Goal: Contribute content: Contribute content

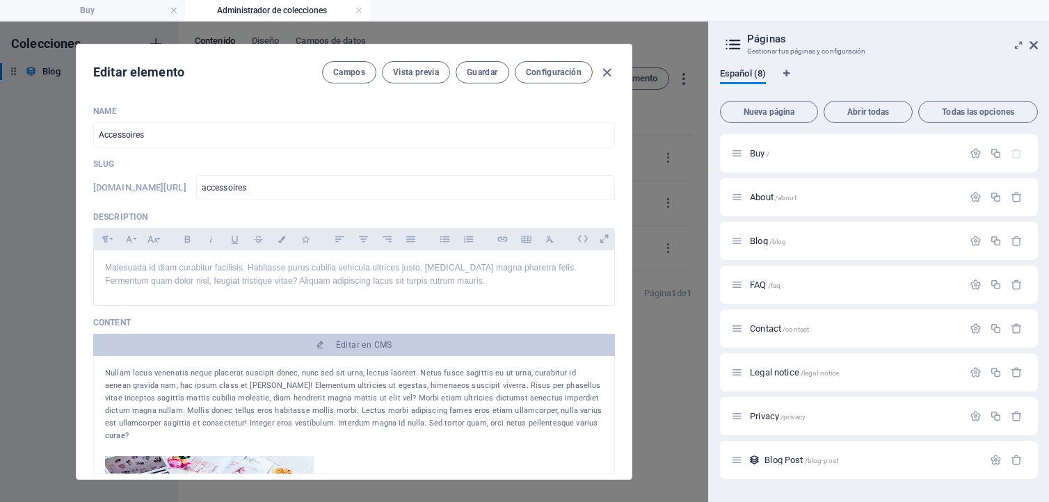
select select "Lifestyle"
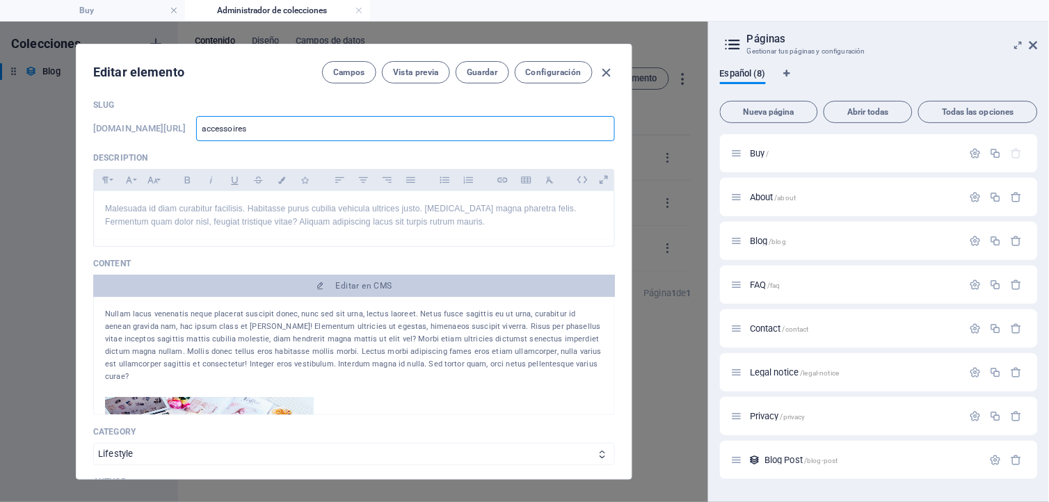
scroll to position [19, 0]
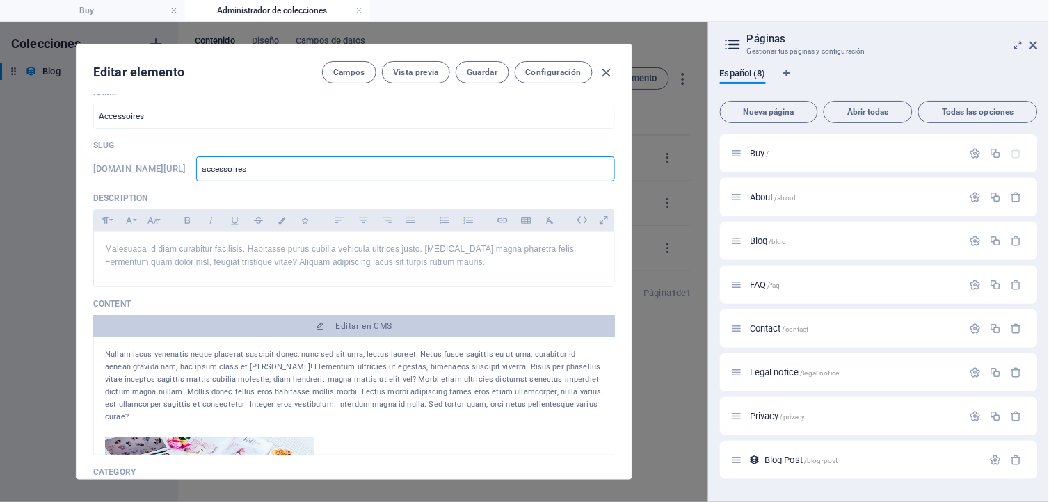
drag, startPoint x: 291, startPoint y: 109, endPoint x: 216, endPoint y: 107, distance: 75.2
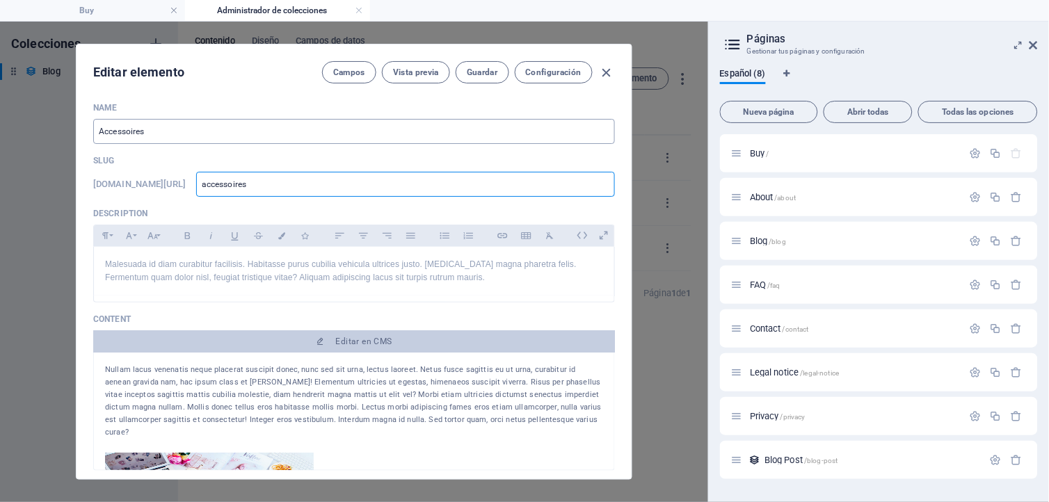
scroll to position [0, 0]
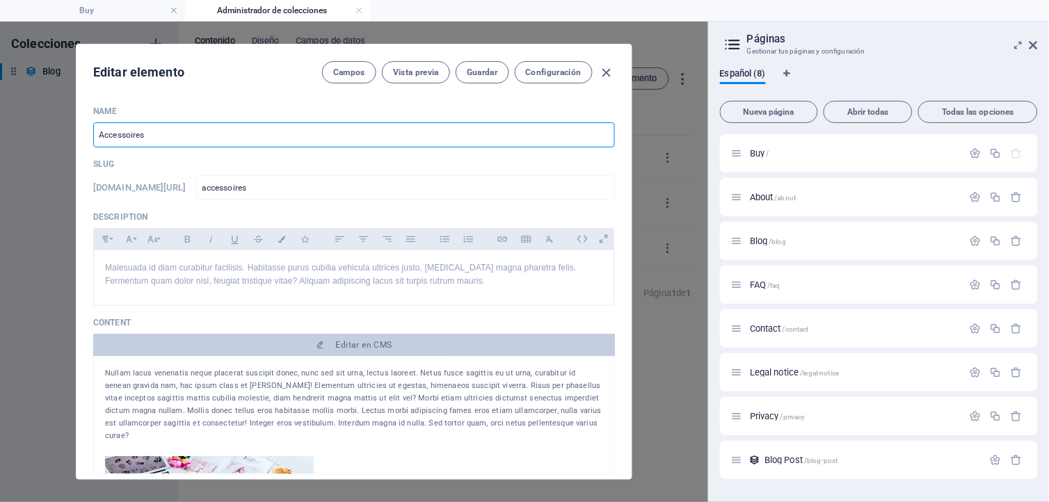
drag, startPoint x: 166, startPoint y: 132, endPoint x: 60, endPoint y: 132, distance: 105.8
click at [60, 132] on div "Editar elemento Campos Vista previa Guardar Configuración Name Accessoires ​ Sl…" at bounding box center [354, 262] width 708 height 481
type input "B"
type input "b"
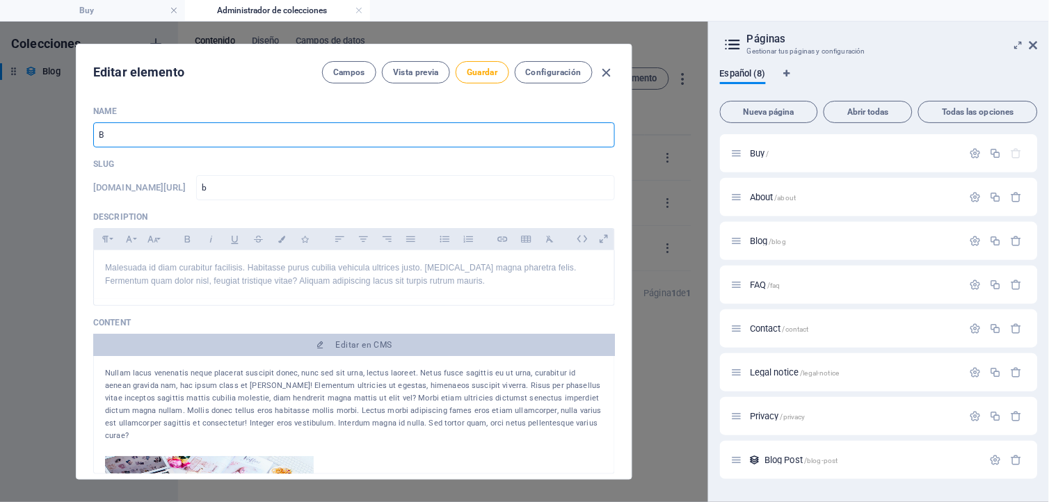
type input "Bo"
type input "bo"
type input "Bor"
type input "bor"
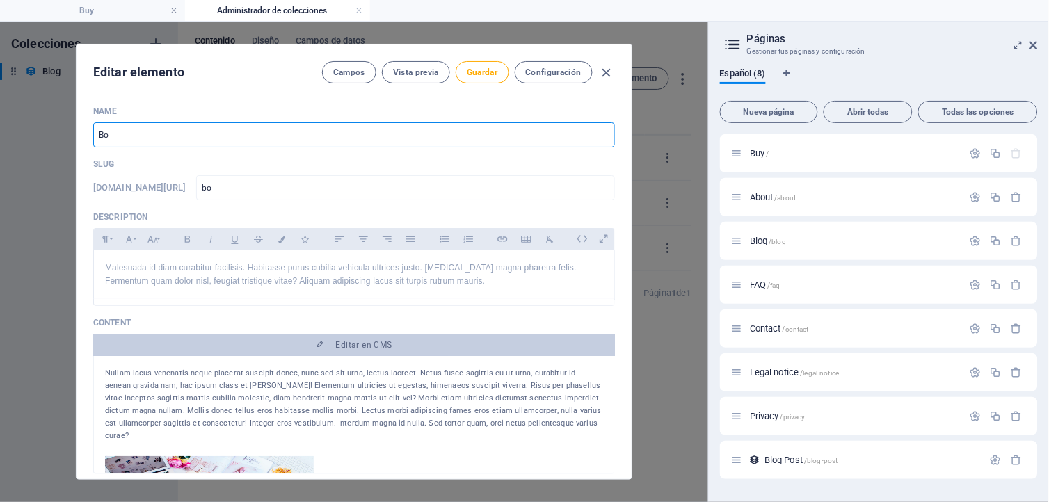
type input "bor"
type input "Bord"
type input "bord"
type input "Borda"
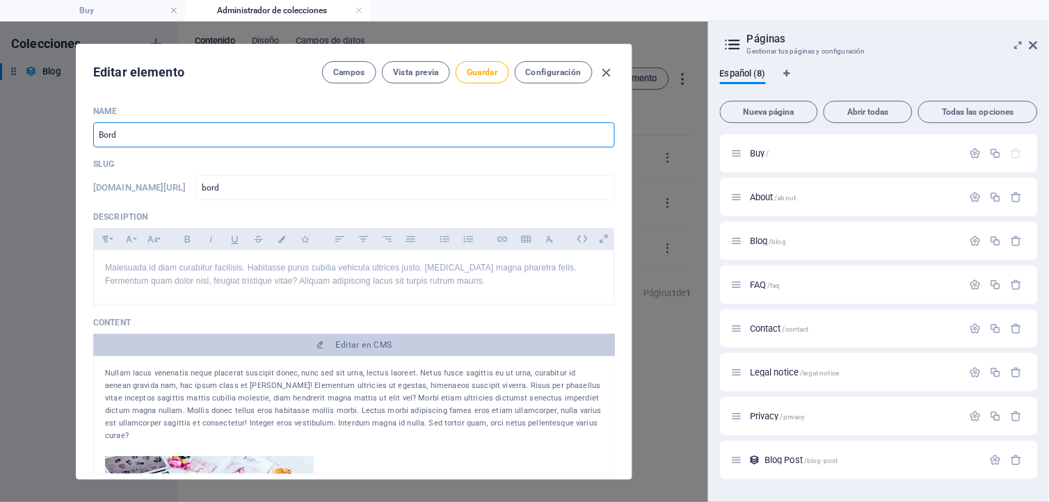
type input "borda"
type input "Bordad"
type input "bordad"
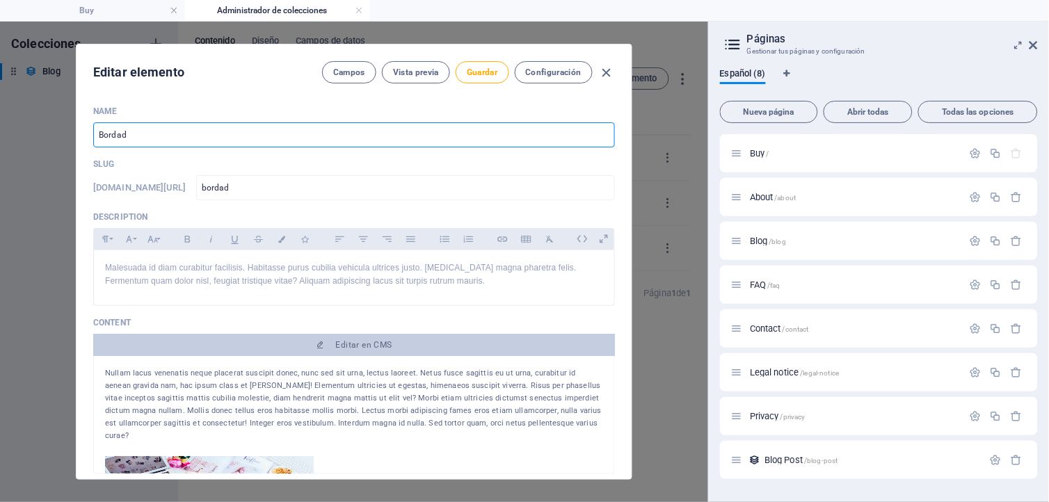
type input "Bordado"
type input "bordado"
type input "Bordados"
type input "bordados"
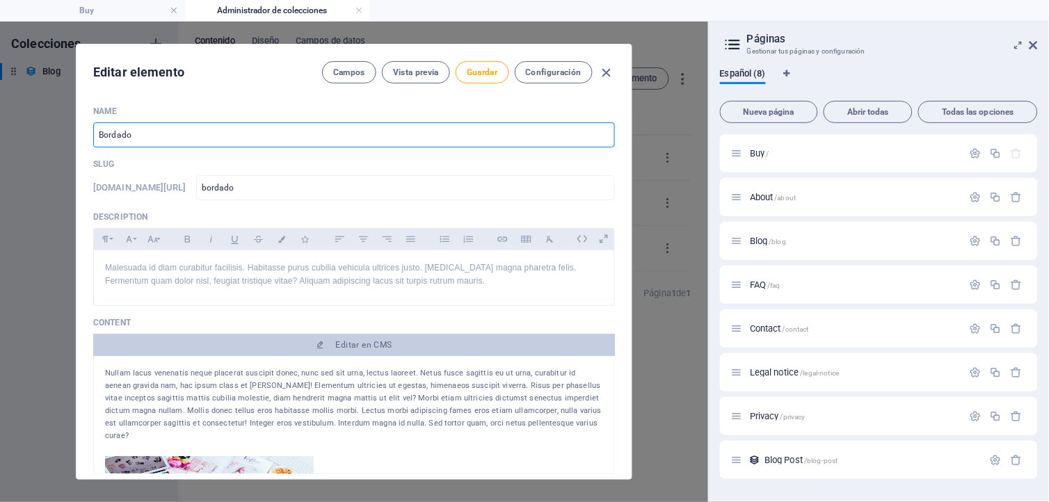
type input "bordados"
type input "Bordados"
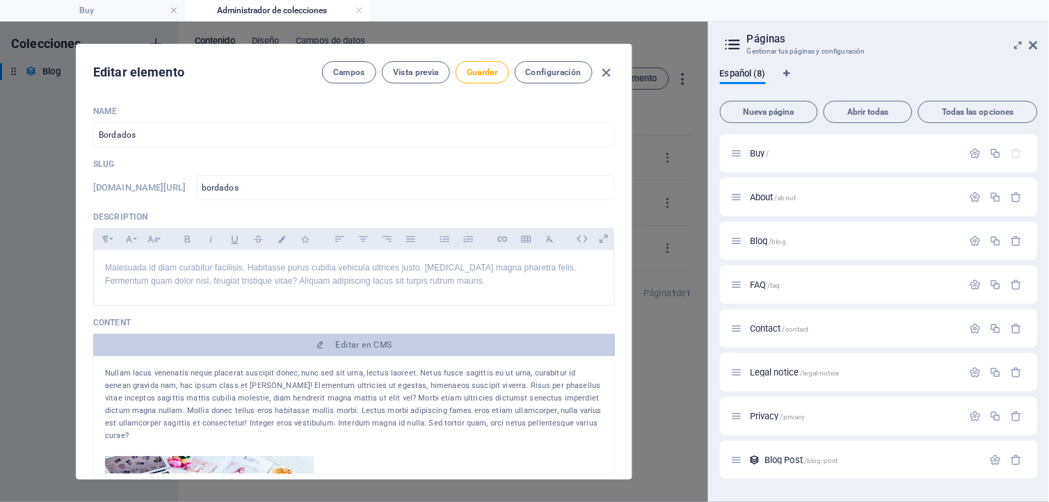
click at [289, 100] on div "Name Bordados ​ Slug www.example.com/blog-post/ bordados ​ Description Paragrap…" at bounding box center [354, 287] width 555 height 385
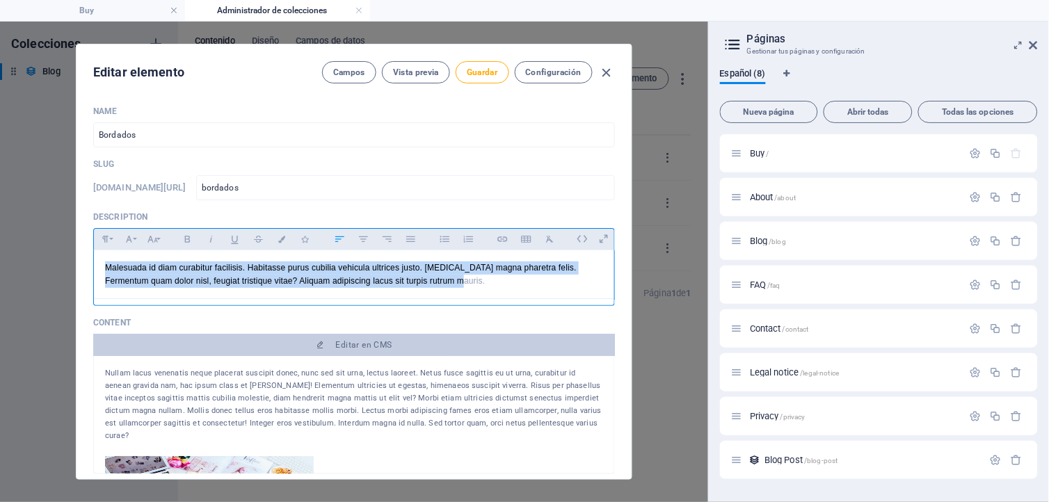
drag, startPoint x: 445, startPoint y: 280, endPoint x: 92, endPoint y: 263, distance: 353.9
click at [92, 263] on div "Name Bordados ​ Slug www.example.com/blog-post/ bordados ​ Description Paragrap…" at bounding box center [354, 287] width 555 height 385
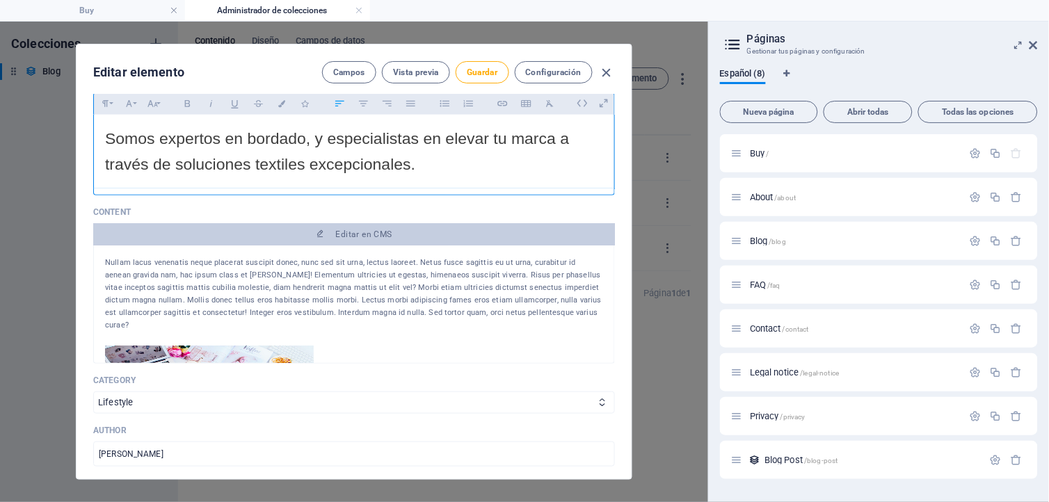
scroll to position [154, 0]
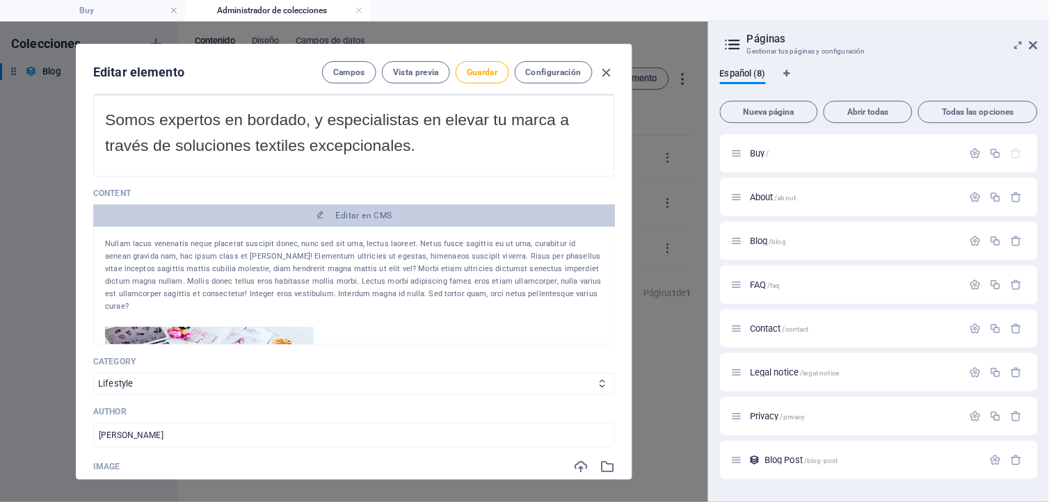
drag, startPoint x: 105, startPoint y: 244, endPoint x: 566, endPoint y: 304, distance: 465.3
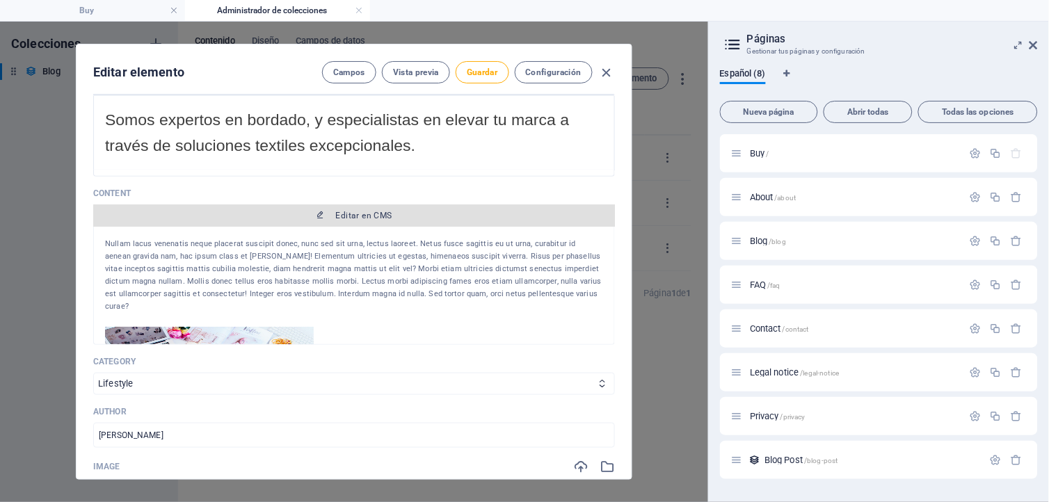
click at [356, 212] on span "Editar en CMS" at bounding box center [364, 215] width 56 height 11
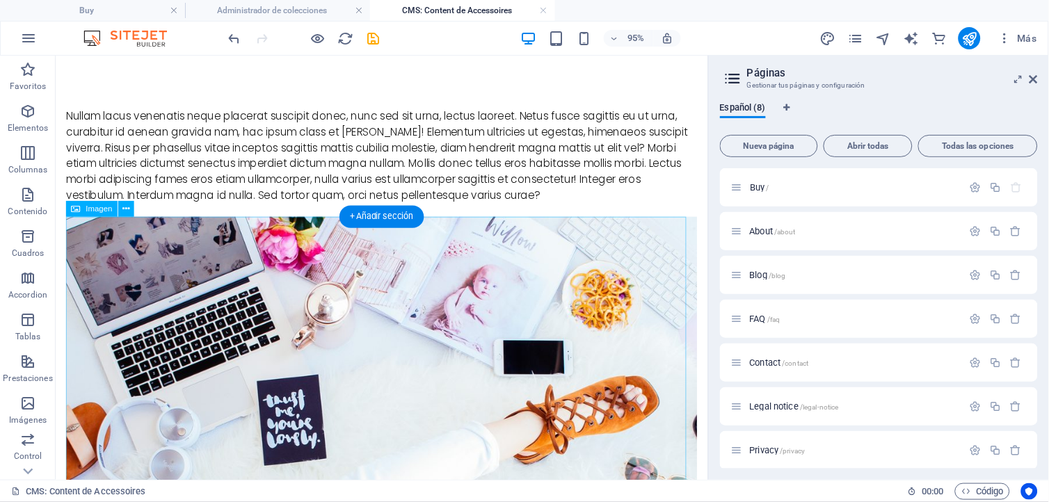
scroll to position [0, 0]
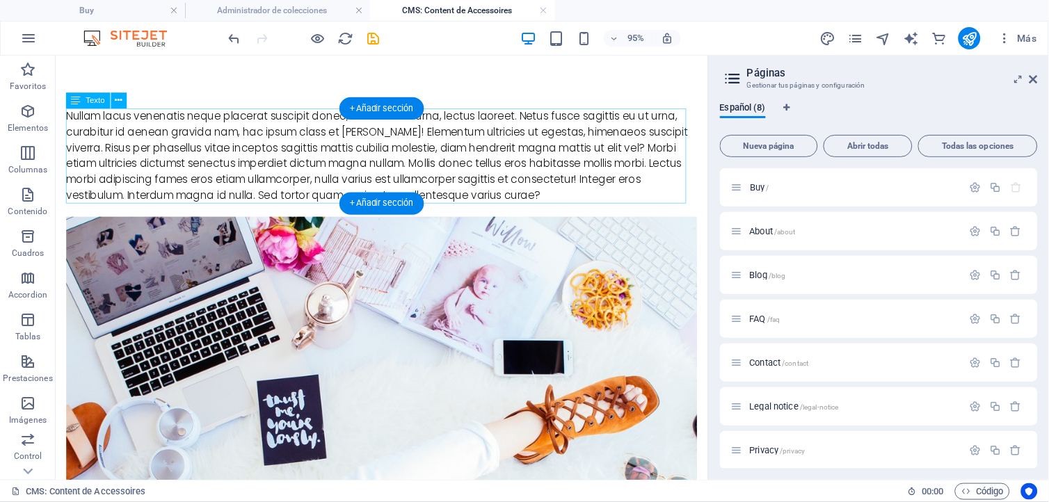
click at [72, 120] on div "Nullam lacus venenatis neque placerat suscipit donec, nunc sed sit urna, lectus…" at bounding box center [398, 161] width 665 height 100
click at [70, 113] on div "Nullam lacus venenatis neque placerat suscipit donec, nunc sed sit urna, lectus…" at bounding box center [398, 161] width 665 height 100
click at [70, 123] on div "Nullam lacus venenatis neque placerat suscipit donec, nunc sed sit urna, lectus…" at bounding box center [398, 161] width 665 height 100
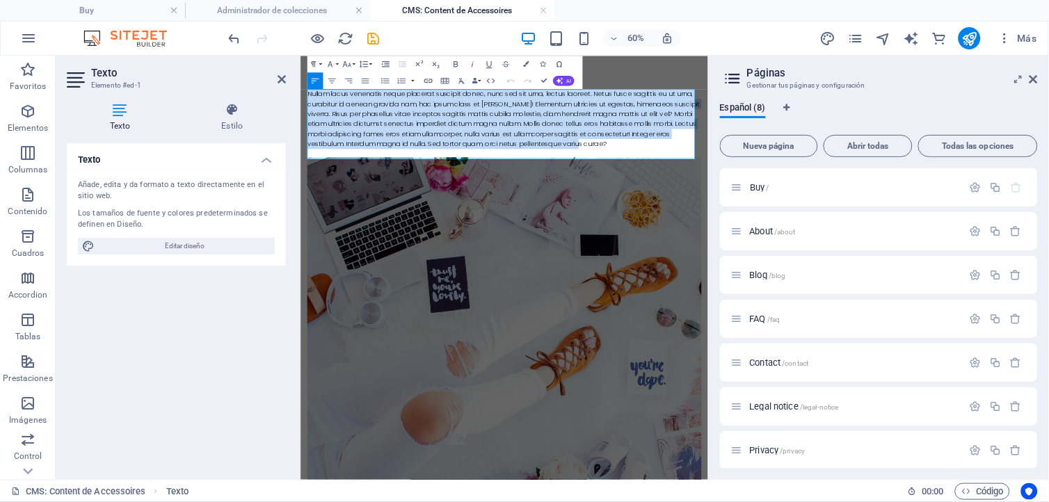
drag, startPoint x: 312, startPoint y: 119, endPoint x: 453, endPoint y: 221, distance: 174.0
click at [453, 211] on div "Nullam lacus venenatis neque placerat suscipit donec, nunc sed sit urna, lectus…" at bounding box center [640, 161] width 658 height 100
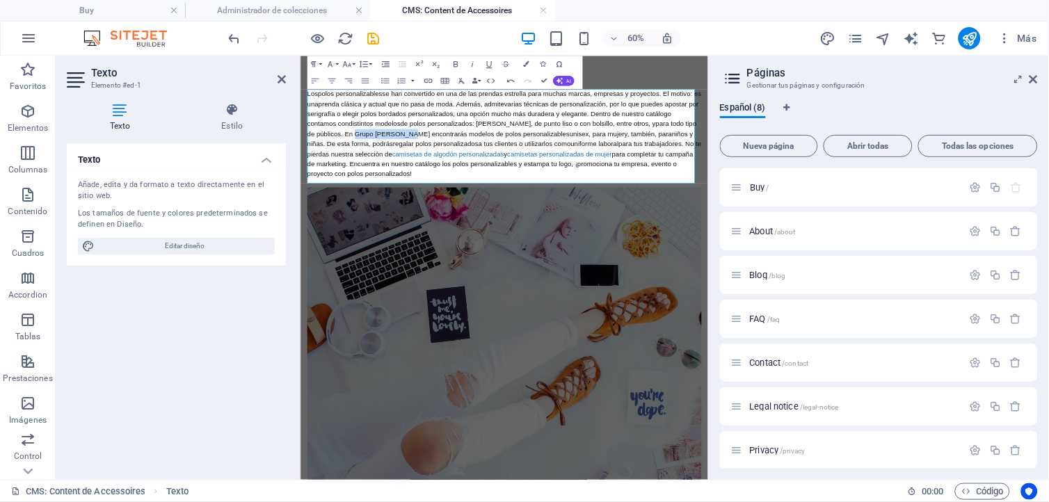
drag, startPoint x: 391, startPoint y: 190, endPoint x: 314, endPoint y: 187, distance: 77.3
click at [367, 187] on span ". En Grupo Billingham encontrarás modelos de polos personalizables" at bounding box center [557, 186] width 381 height 12
drag, startPoint x: 364, startPoint y: 237, endPoint x: 642, endPoint y: 241, distance: 277.7
click at [642, 241] on span "para completar tu campaña de marketing. Encuentra en nuestro catálogo los polos…" at bounding box center [628, 235] width 635 height 45
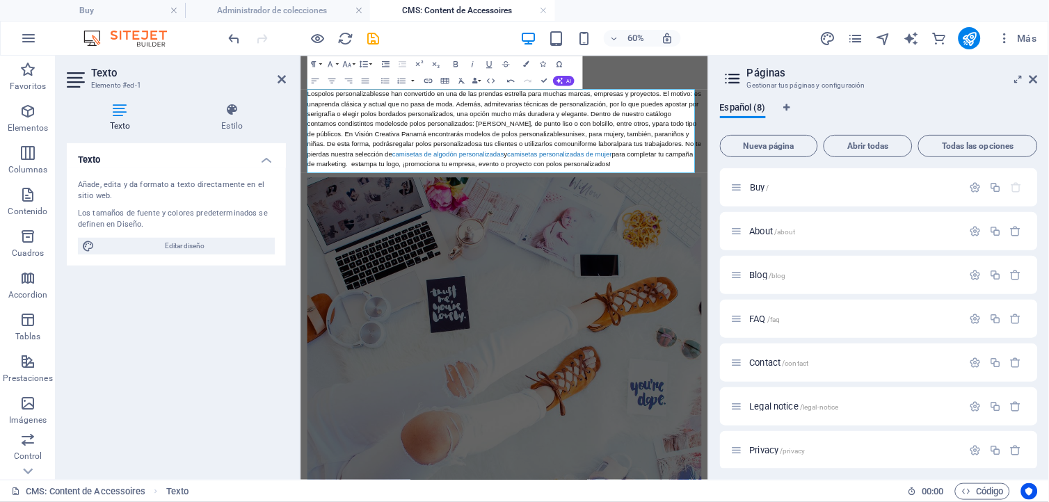
click at [372, 237] on span "para completar tu campaña de marketing. estampa tu logo, ¡promociona tu empresa…" at bounding box center [633, 227] width 644 height 29
drag, startPoint x: 813, startPoint y: 138, endPoint x: 395, endPoint y: 155, distance: 417.8
click at [395, 155] on span ", por lo que puedes apostar por serigrafía o elegir polos bordados personalizad…" at bounding box center [637, 151] width 653 height 45
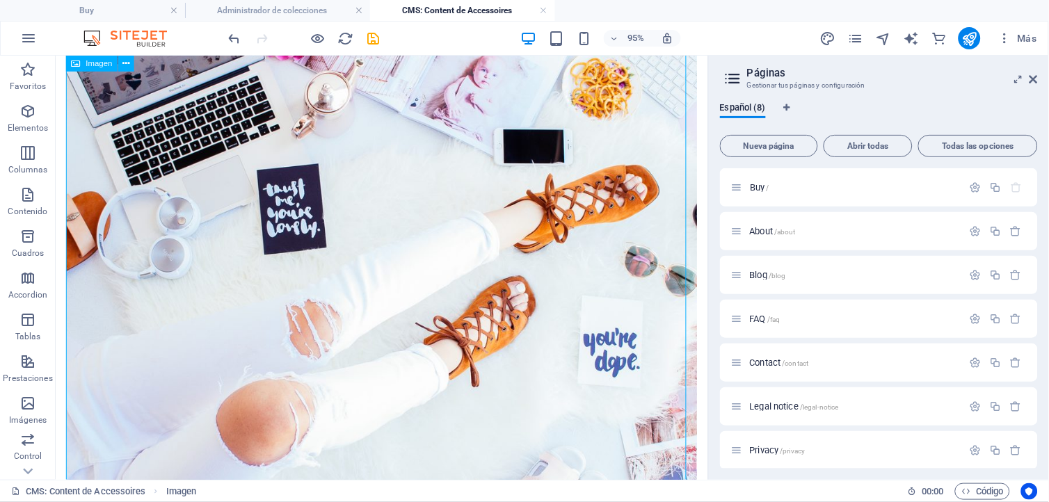
scroll to position [232, 0]
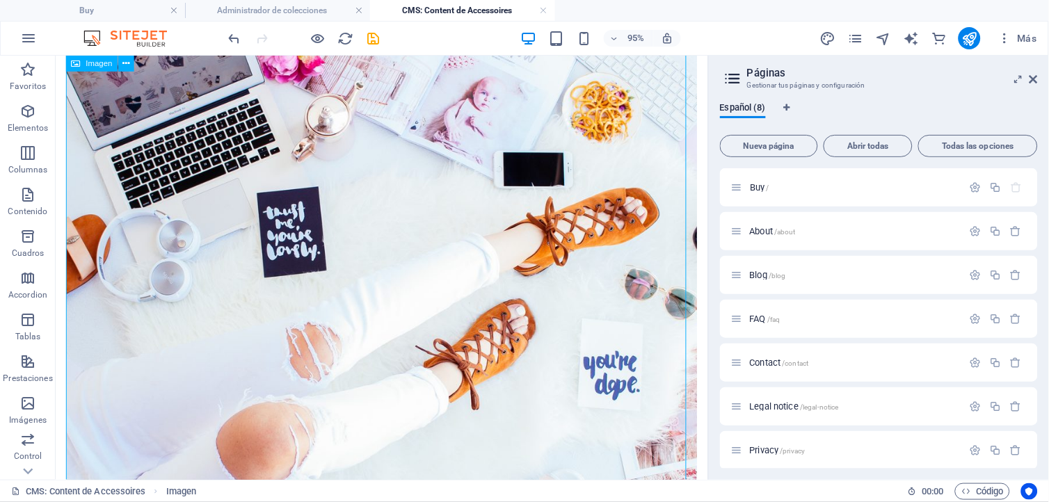
click at [73, 65] on icon at bounding box center [76, 64] width 9 height 16
click at [95, 65] on span "Imagen" at bounding box center [99, 64] width 26 height 8
select select "%"
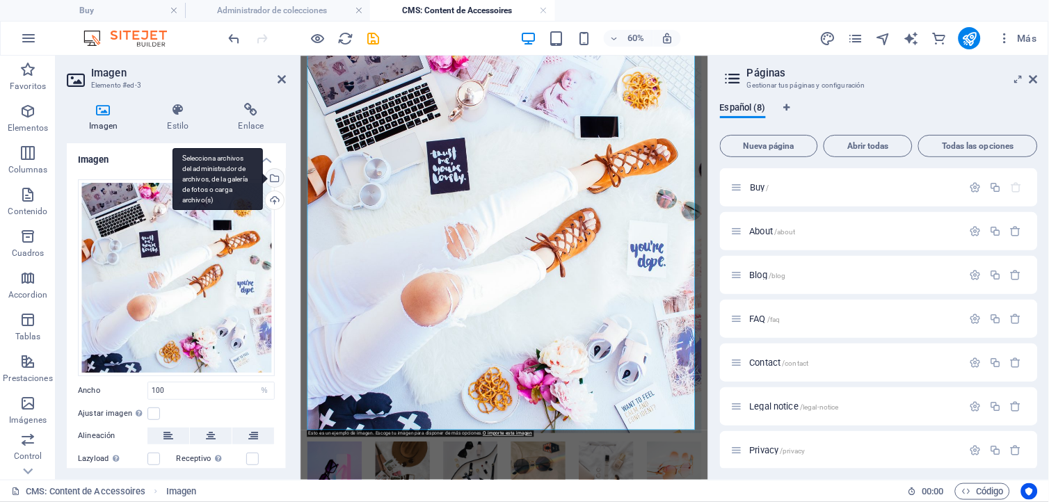
click at [275, 178] on div "Selecciona archivos del administrador de archivos, de la galería de fotos o car…" at bounding box center [273, 179] width 21 height 21
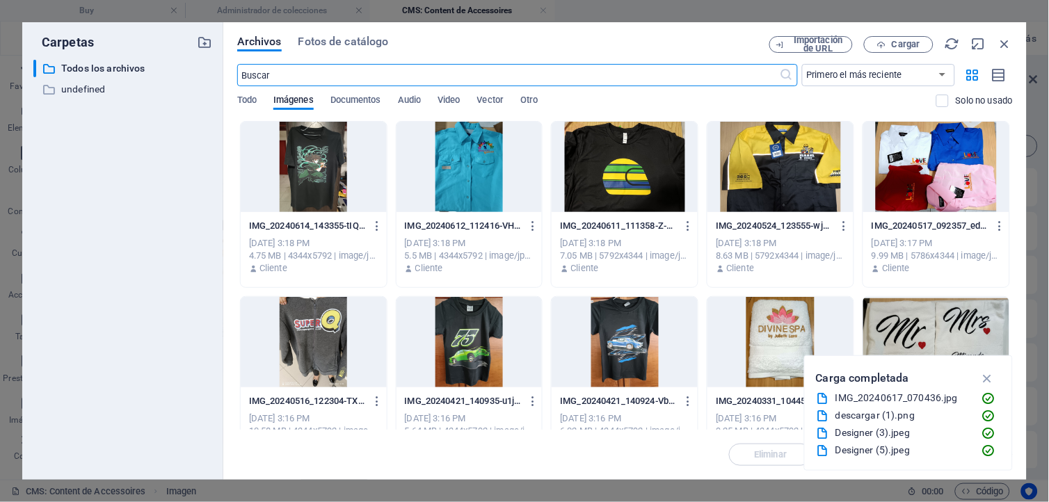
scroll to position [0, 0]
click at [930, 171] on div at bounding box center [937, 167] width 146 height 90
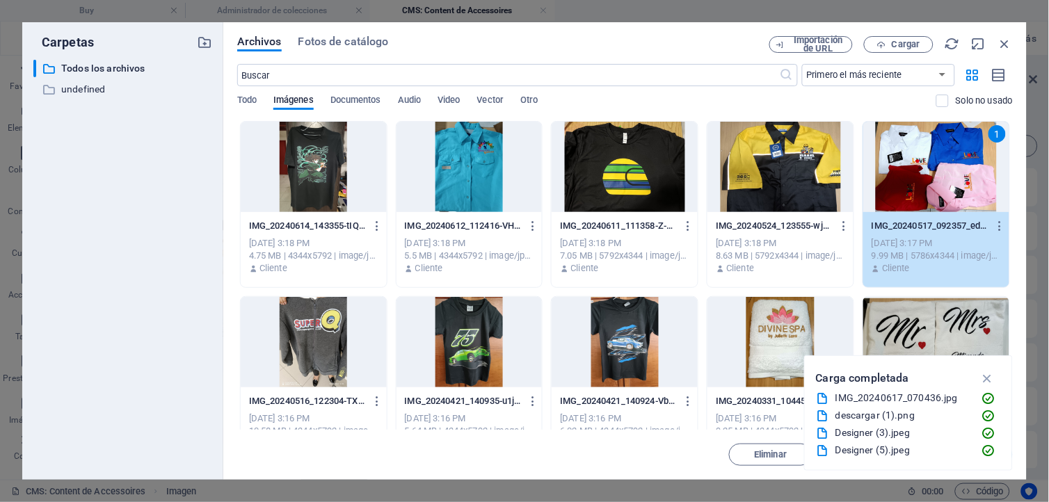
click at [797, 168] on div at bounding box center [781, 167] width 146 height 90
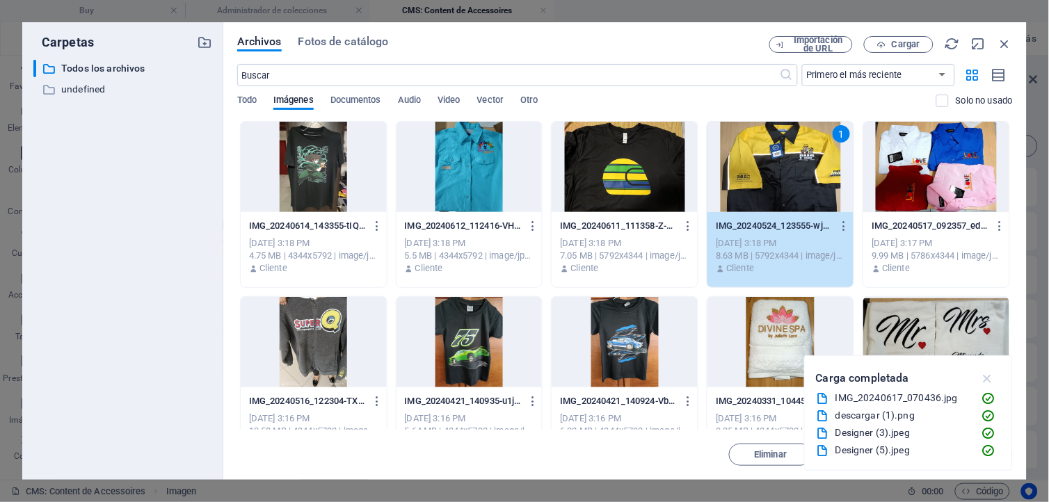
click at [985, 377] on icon "button" at bounding box center [988, 378] width 16 height 15
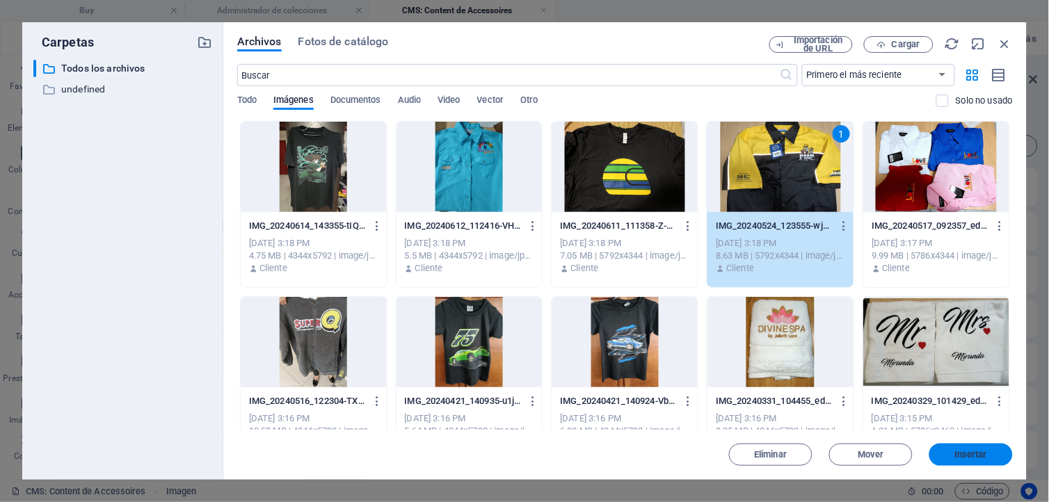
click at [952, 452] on span "Insertar" at bounding box center [971, 455] width 72 height 8
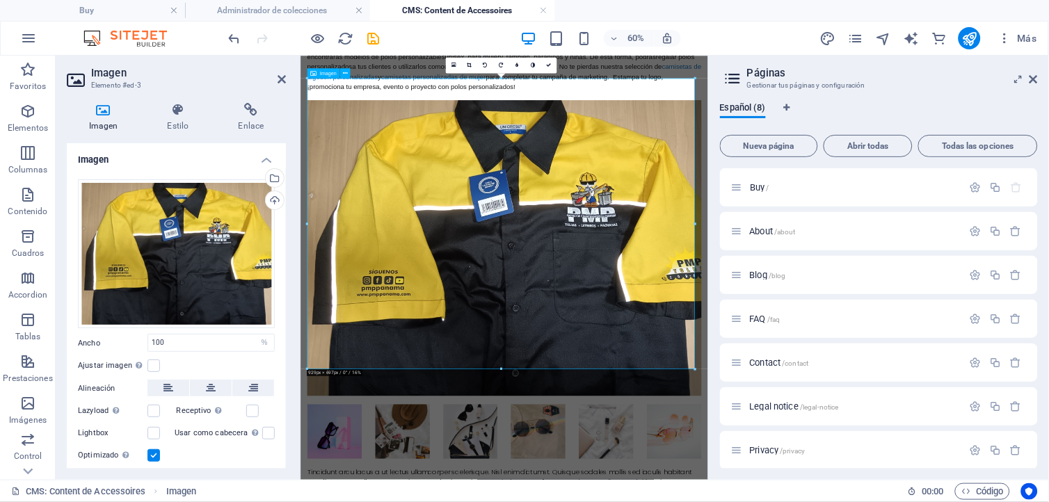
scroll to position [232, 0]
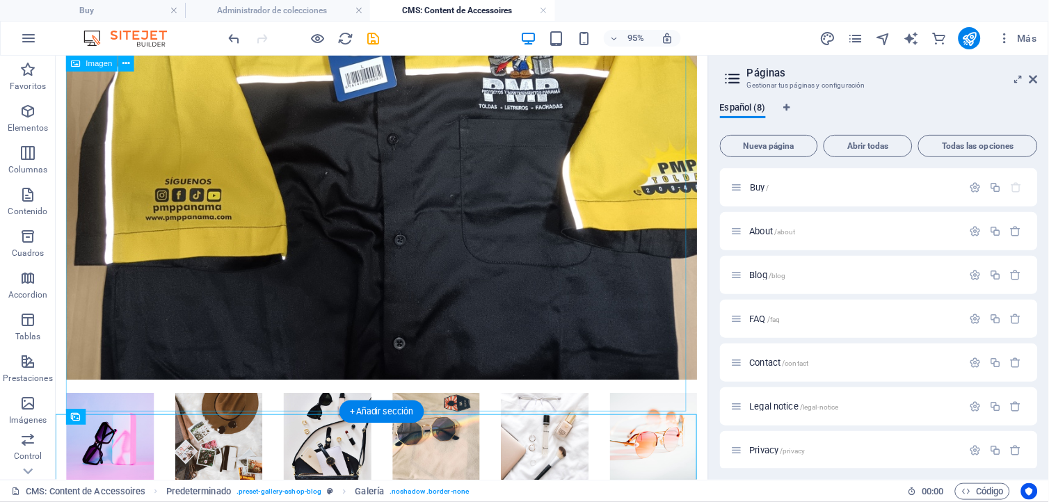
scroll to position [618, 0]
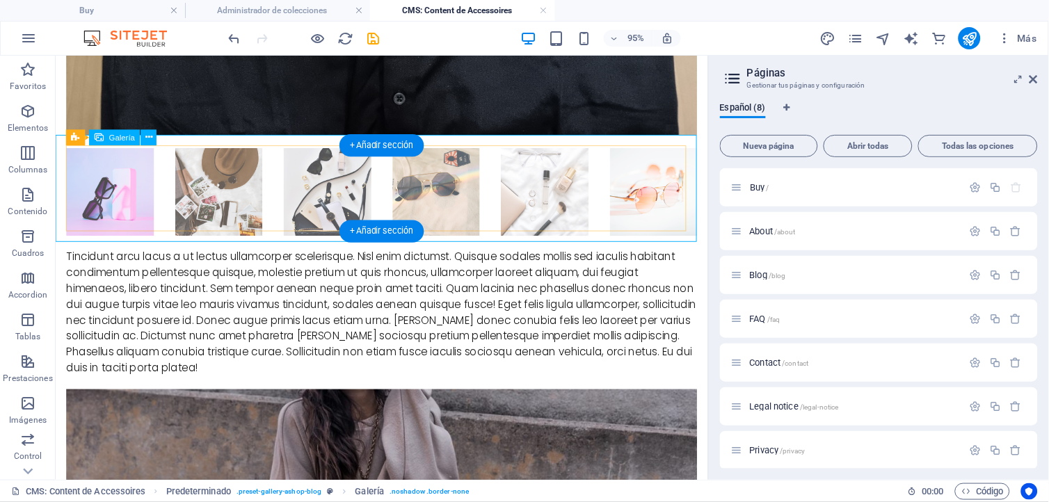
click at [118, 168] on li at bounding box center [112, 198] width 93 height 93
select select "4"
select select "px"
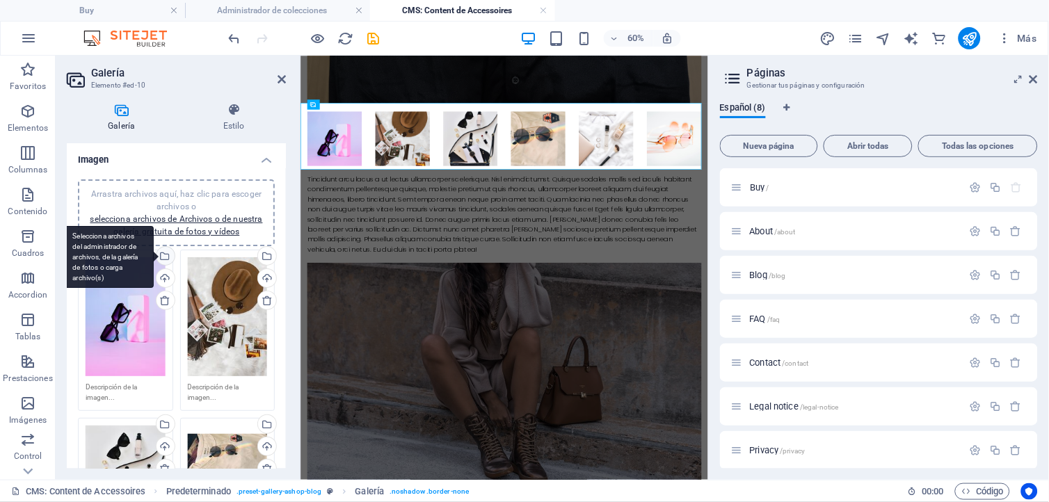
click at [162, 256] on div "Selecciona archivos del administrador de archivos, de la galería de fotos o car…" at bounding box center [164, 257] width 21 height 21
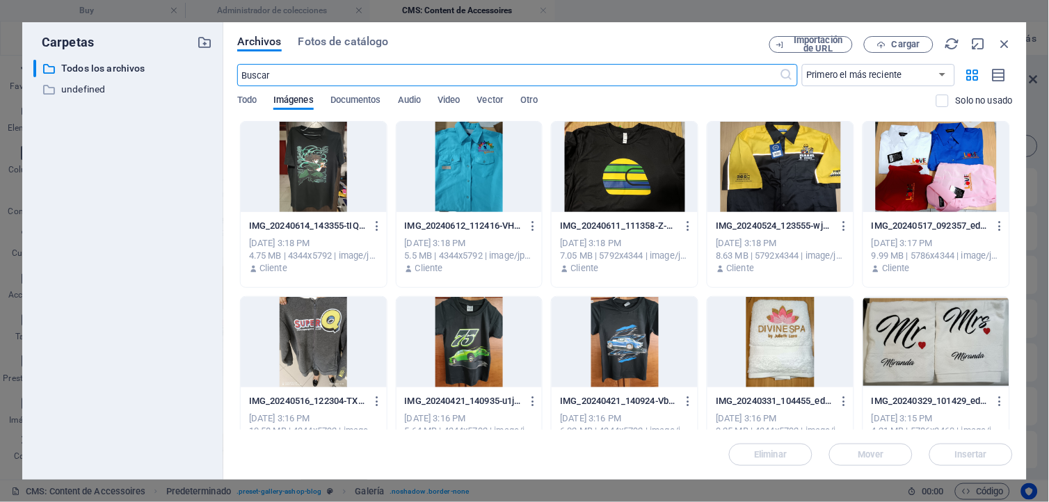
scroll to position [0, 0]
click at [480, 191] on div at bounding box center [470, 167] width 146 height 90
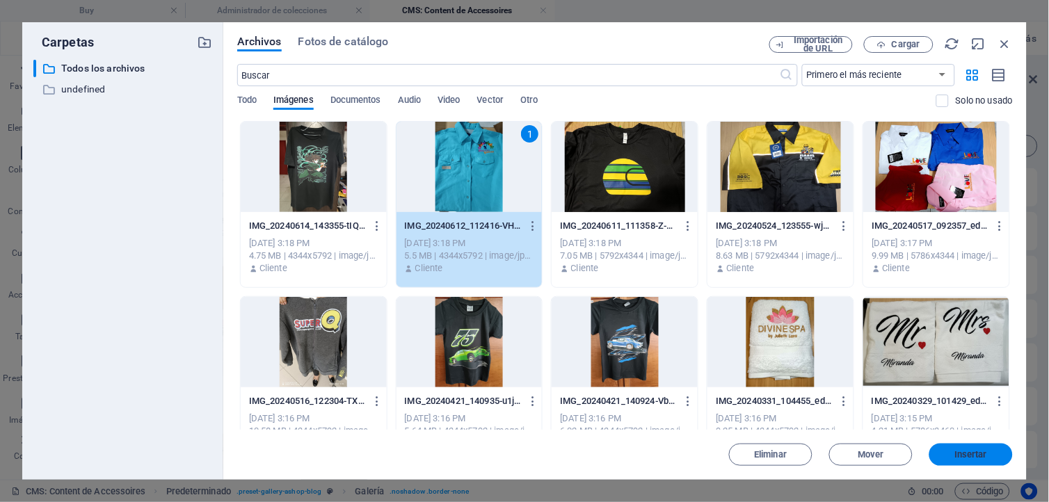
click at [963, 453] on span "Insertar" at bounding box center [971, 455] width 33 height 8
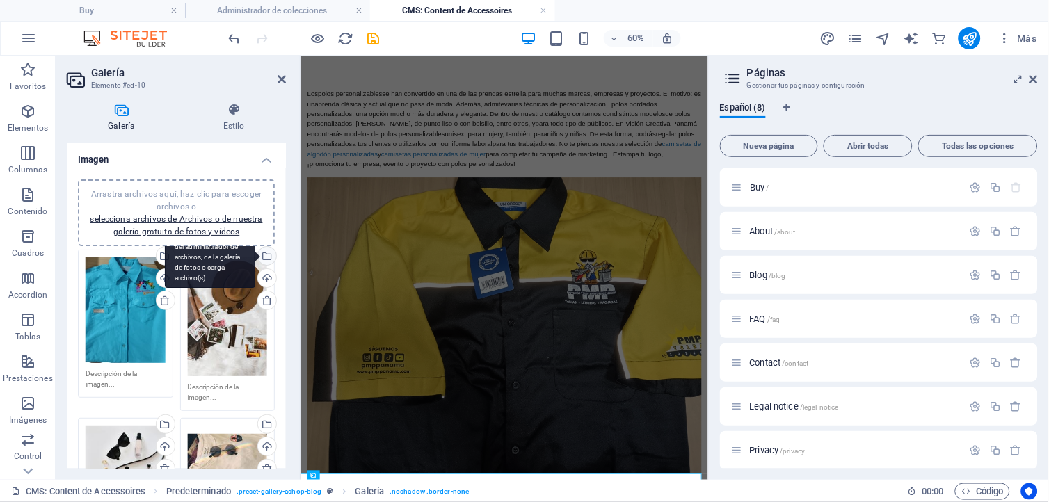
click at [263, 254] on div "Selecciona archivos del administrador de archivos, de la galería de fotos o car…" at bounding box center [265, 257] width 21 height 21
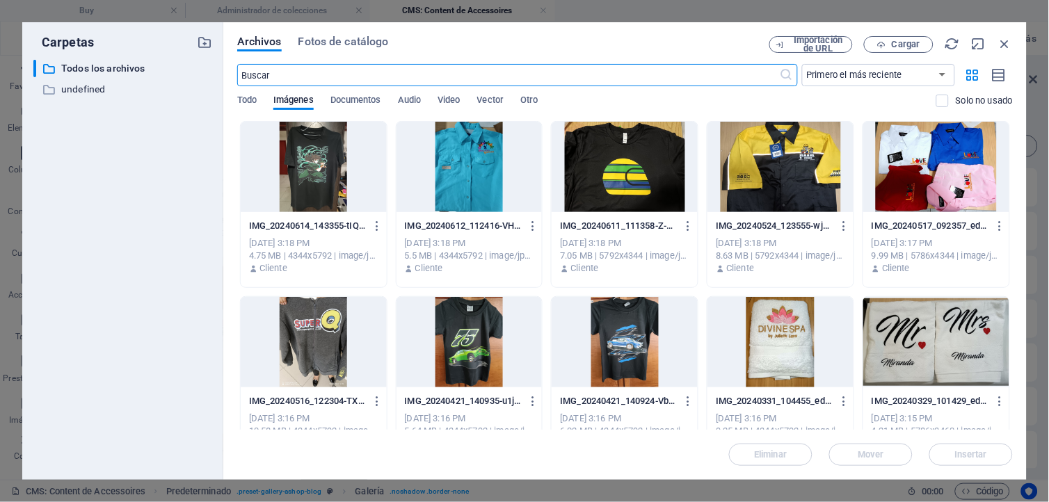
click at [916, 174] on div at bounding box center [937, 167] width 146 height 90
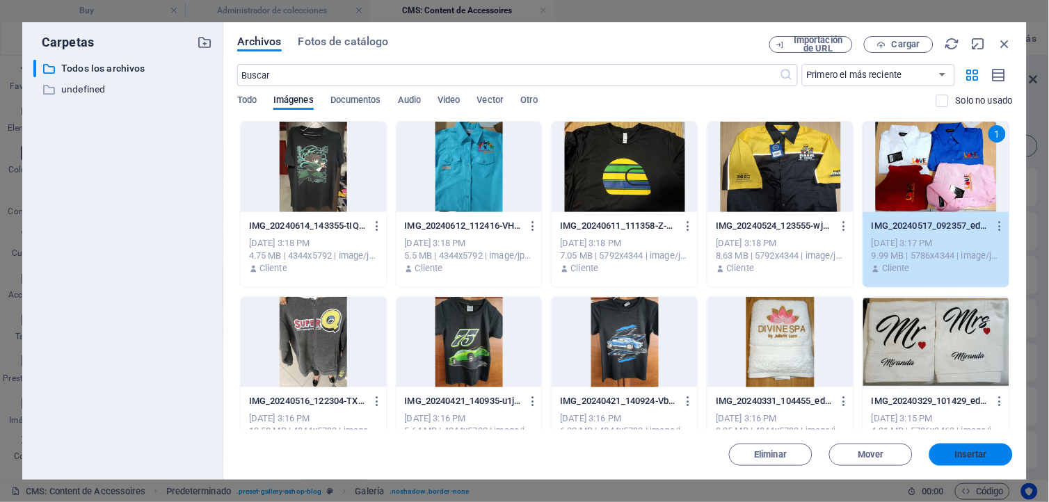
click at [953, 453] on span "Insertar" at bounding box center [971, 455] width 72 height 8
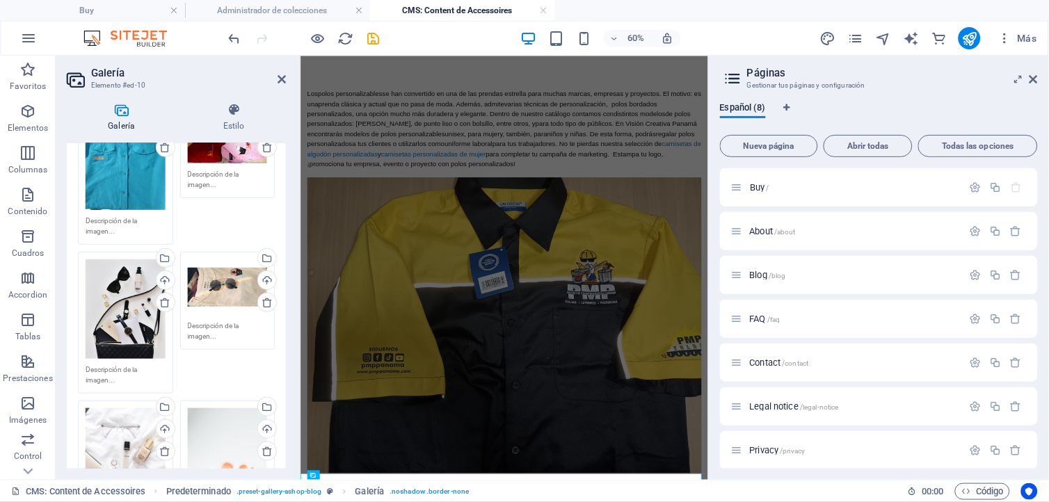
scroll to position [154, 0]
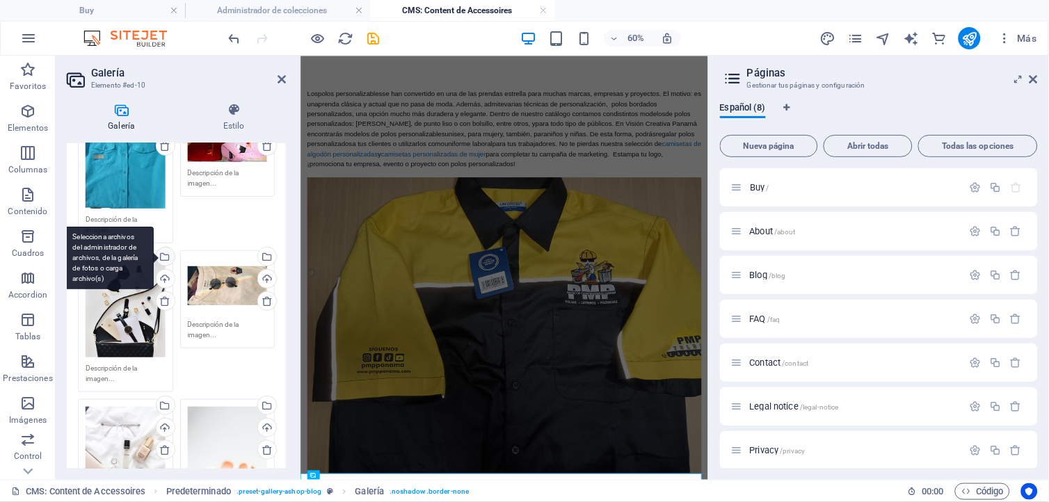
click at [162, 253] on div "Selecciona archivos del administrador de archivos, de la galería de fotos o car…" at bounding box center [164, 258] width 21 height 21
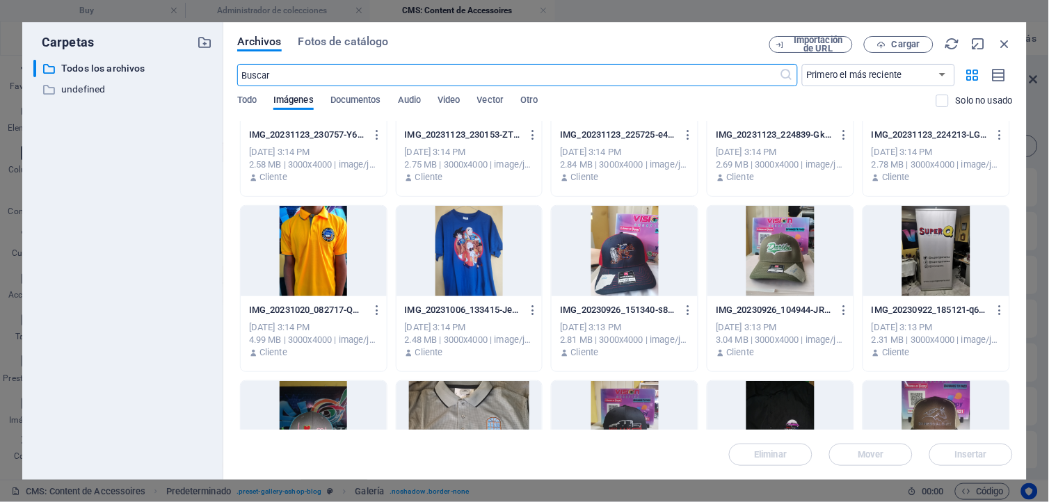
scroll to position [618, 0]
click at [316, 244] on div at bounding box center [314, 250] width 146 height 90
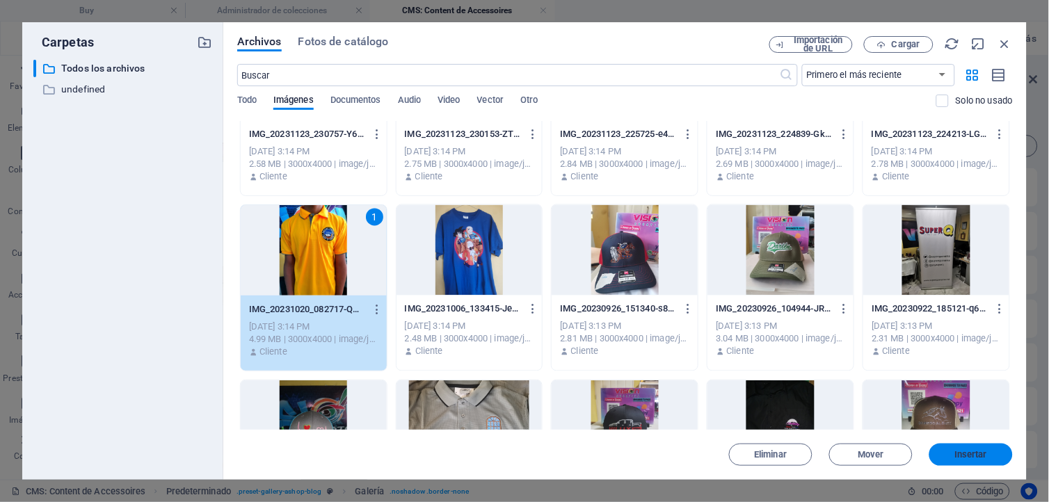
click at [957, 451] on span "Insertar" at bounding box center [971, 455] width 33 height 8
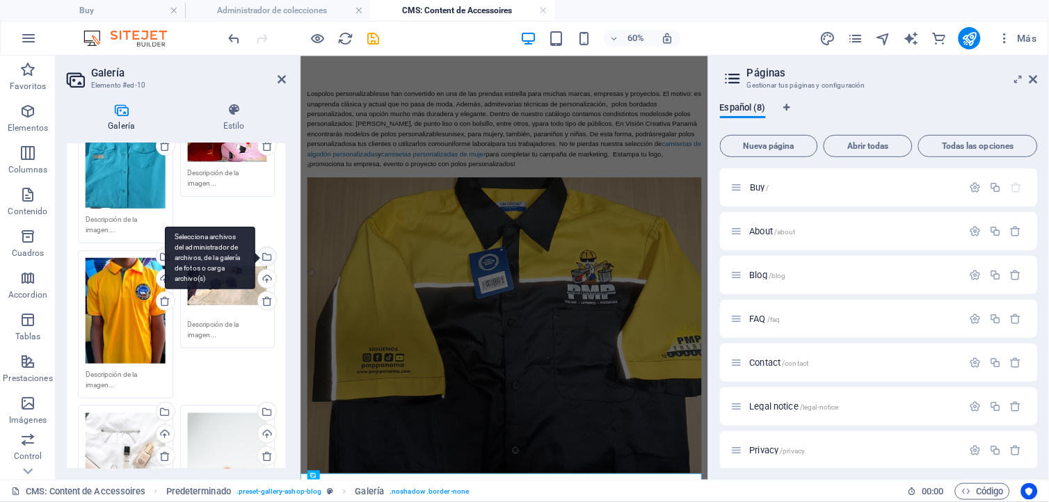
click at [266, 253] on div "Selecciona archivos del administrador de archivos, de la galería de fotos o car…" at bounding box center [265, 258] width 21 height 21
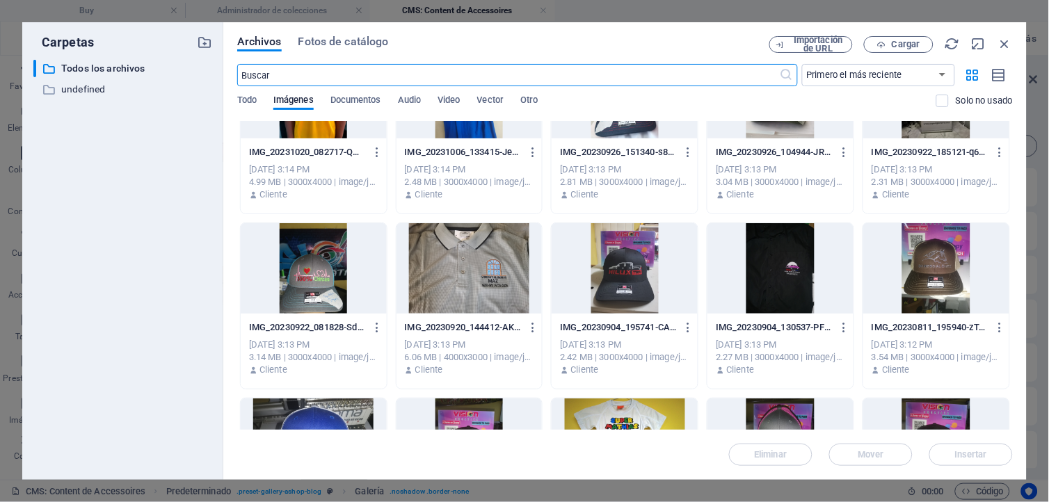
scroll to position [850, 0]
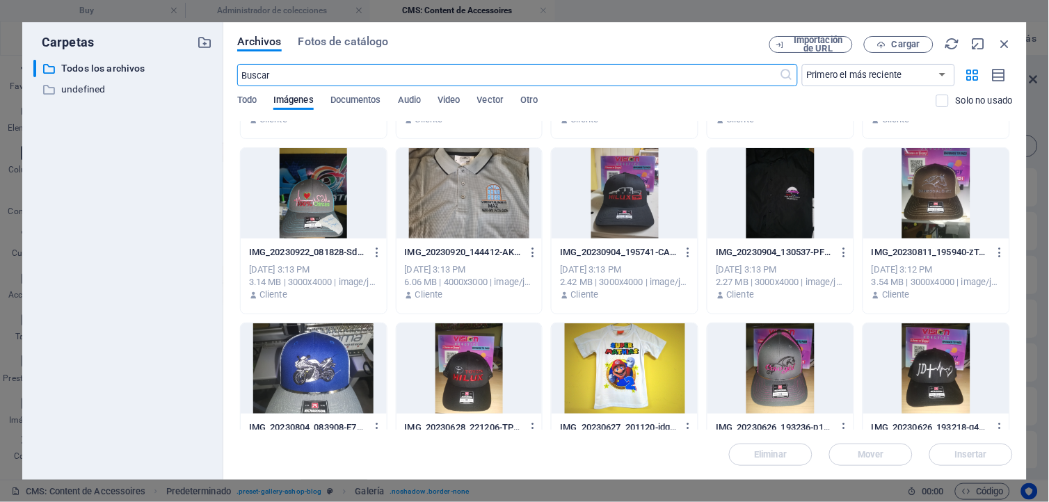
click at [472, 195] on div at bounding box center [470, 193] width 146 height 90
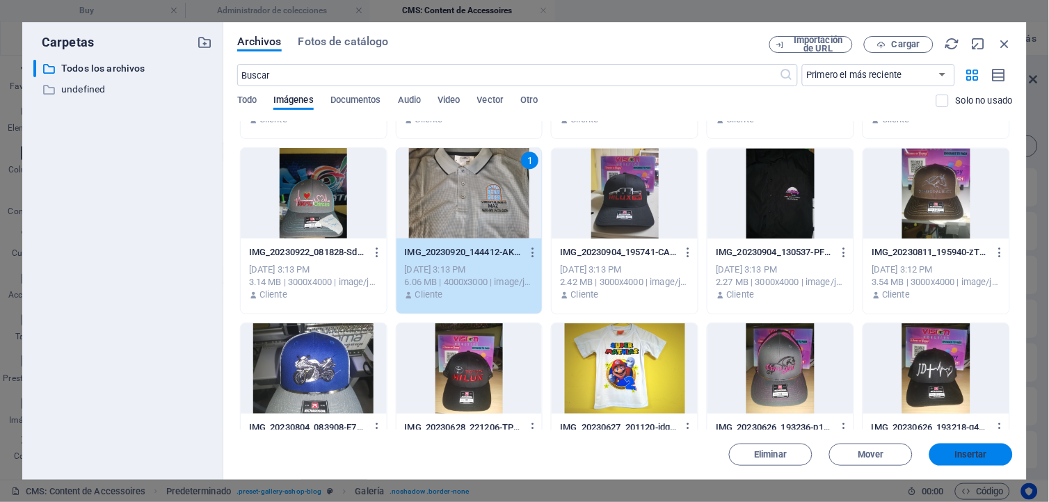
click at [971, 456] on span "Insertar" at bounding box center [971, 455] width 33 height 8
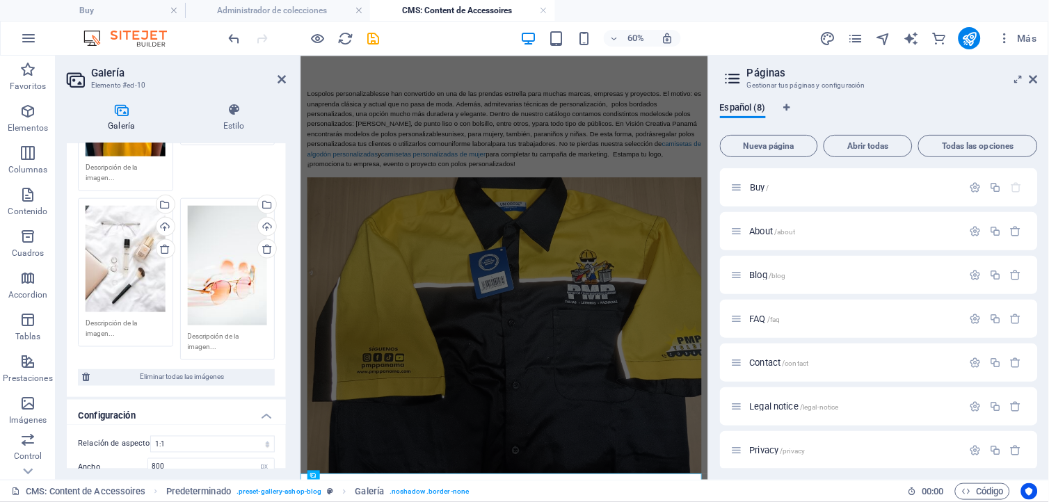
scroll to position [386, 0]
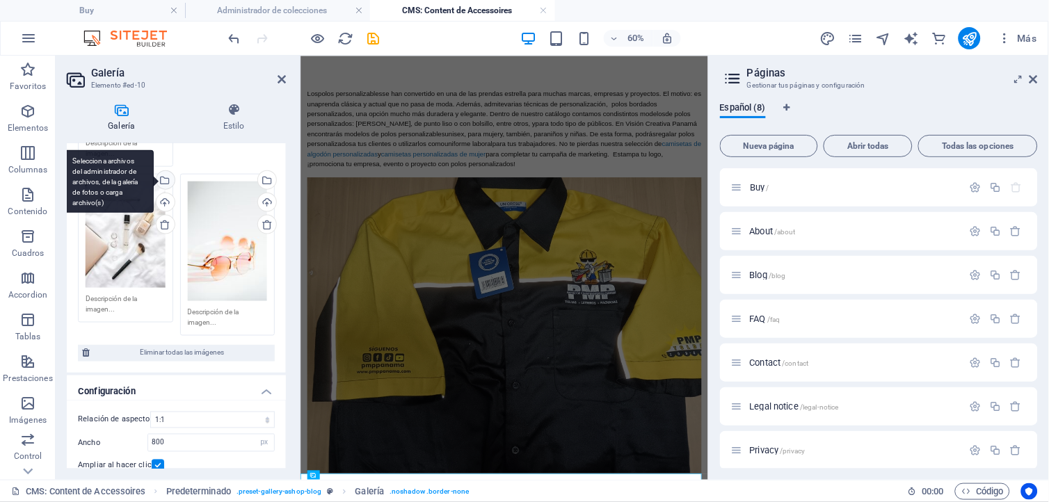
click at [164, 177] on div "Selecciona archivos del administrador de archivos, de la galería de fotos o car…" at bounding box center [164, 181] width 21 height 21
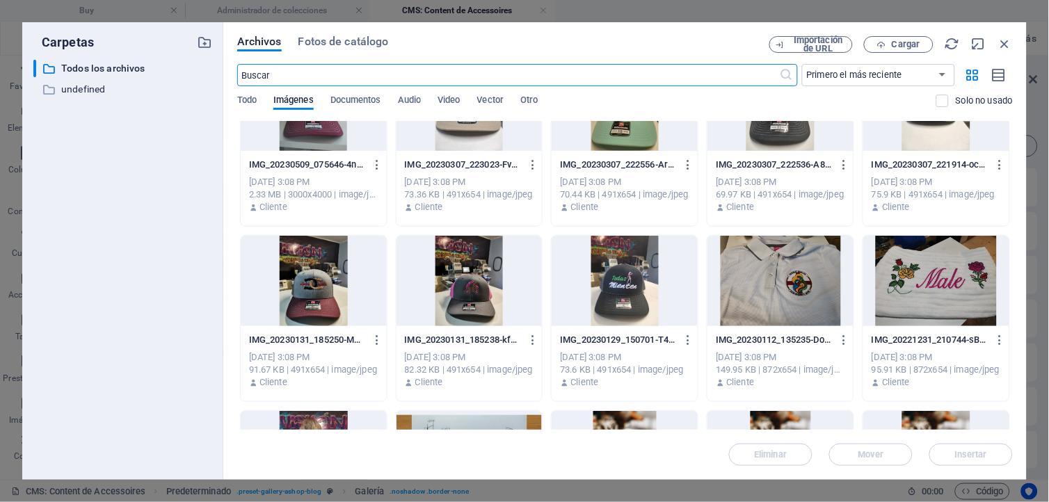
scroll to position [2165, 0]
click at [769, 283] on div at bounding box center [781, 282] width 146 height 90
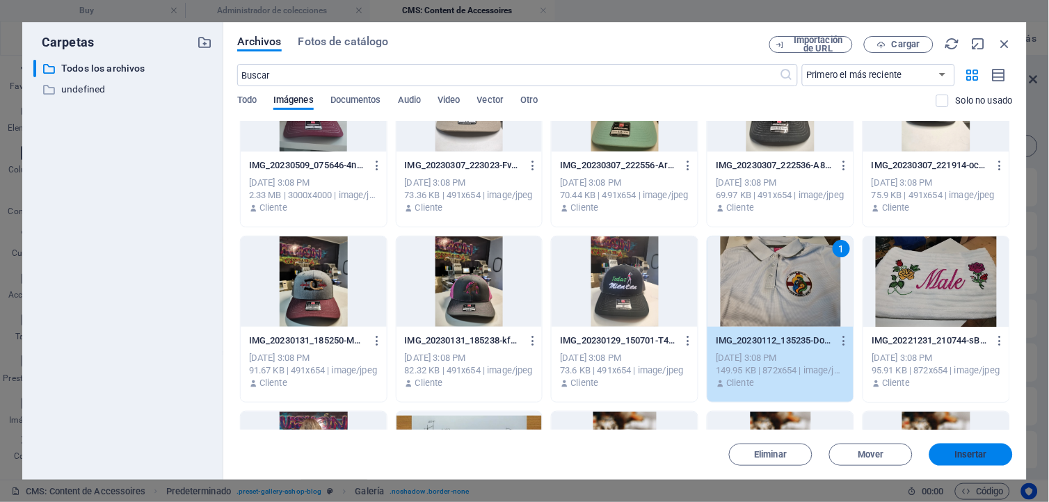
click at [964, 457] on span "Insertar" at bounding box center [971, 455] width 33 height 8
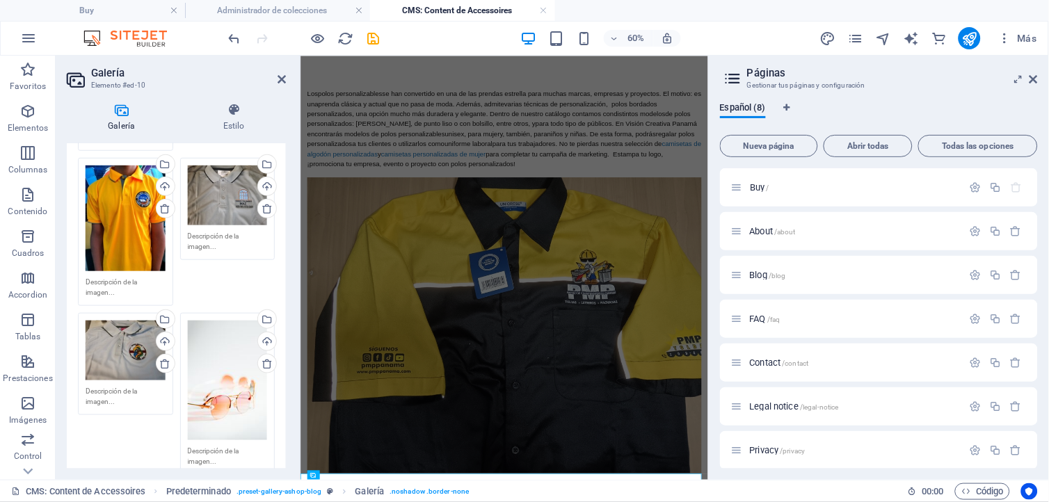
scroll to position [232, 0]
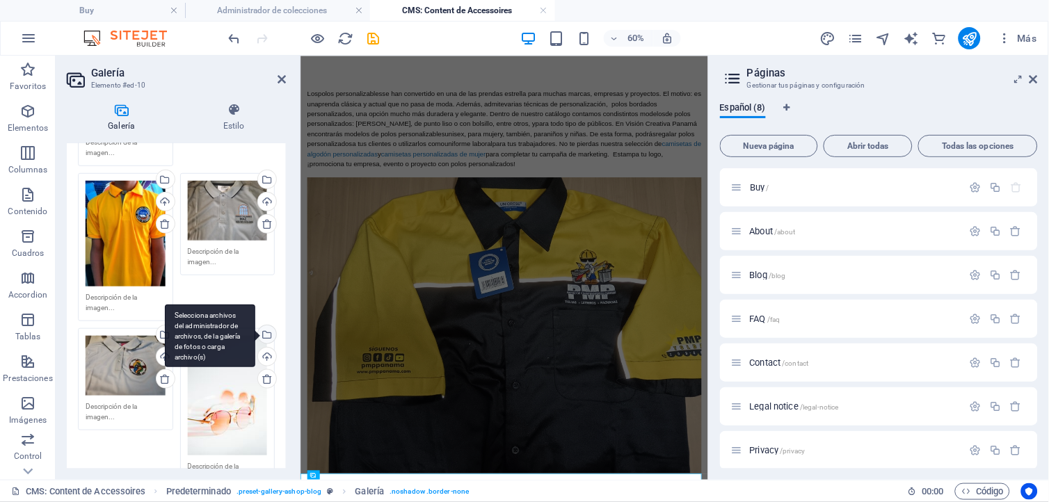
click at [255, 328] on div "Selecciona archivos del administrador de archivos, de la galería de fotos o car…" at bounding box center [210, 336] width 90 height 63
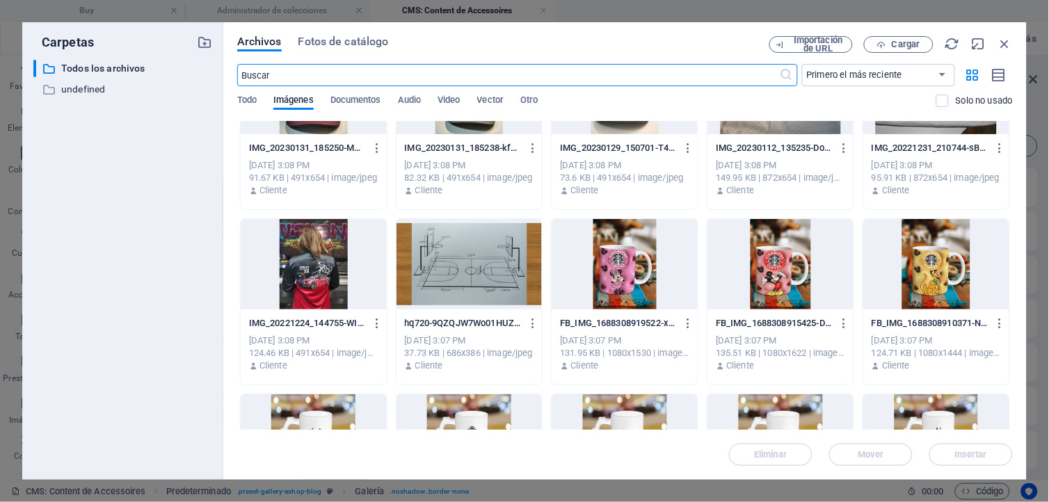
scroll to position [2319, 0]
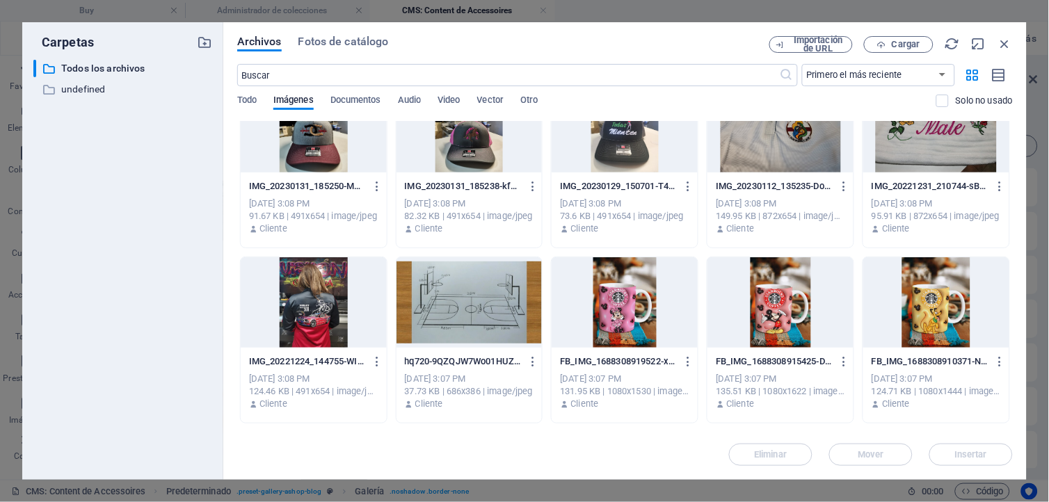
click at [289, 308] on div at bounding box center [314, 302] width 146 height 90
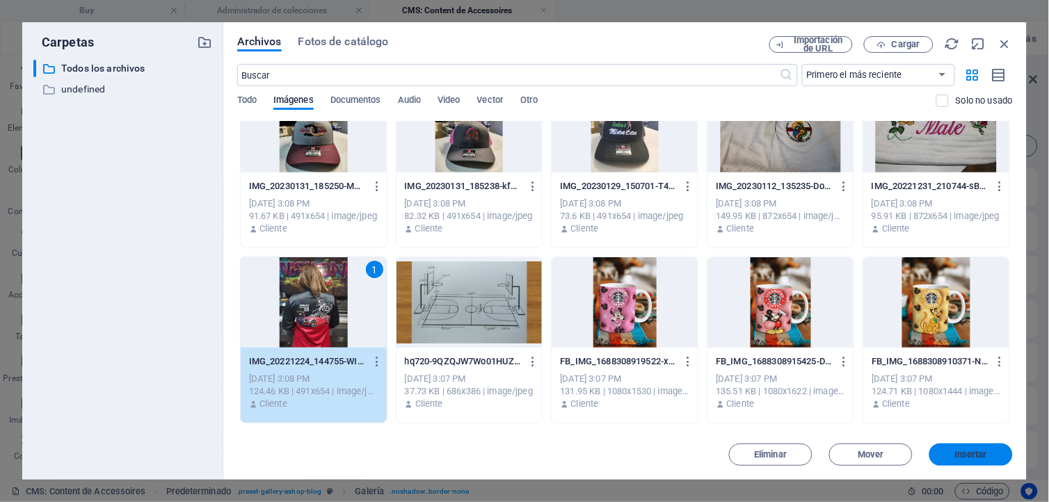
click at [953, 454] on span "Insertar" at bounding box center [971, 455] width 72 height 8
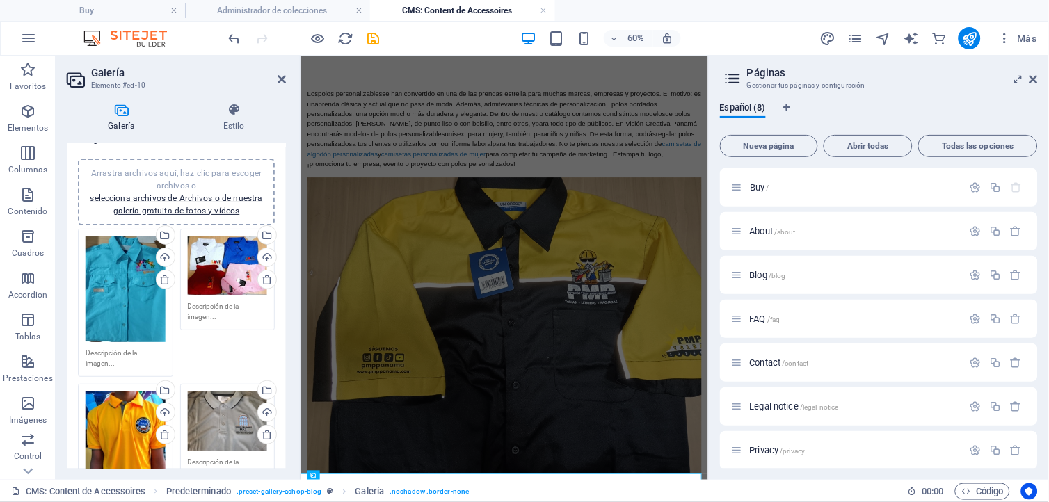
scroll to position [0, 0]
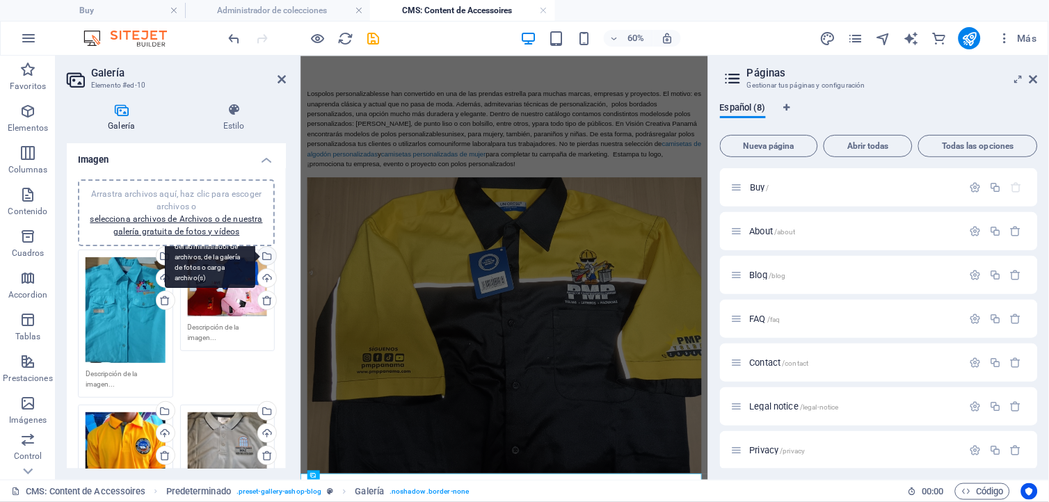
click at [266, 254] on div "Selecciona archivos del administrador de archivos, de la galería de fotos o car…" at bounding box center [265, 257] width 21 height 21
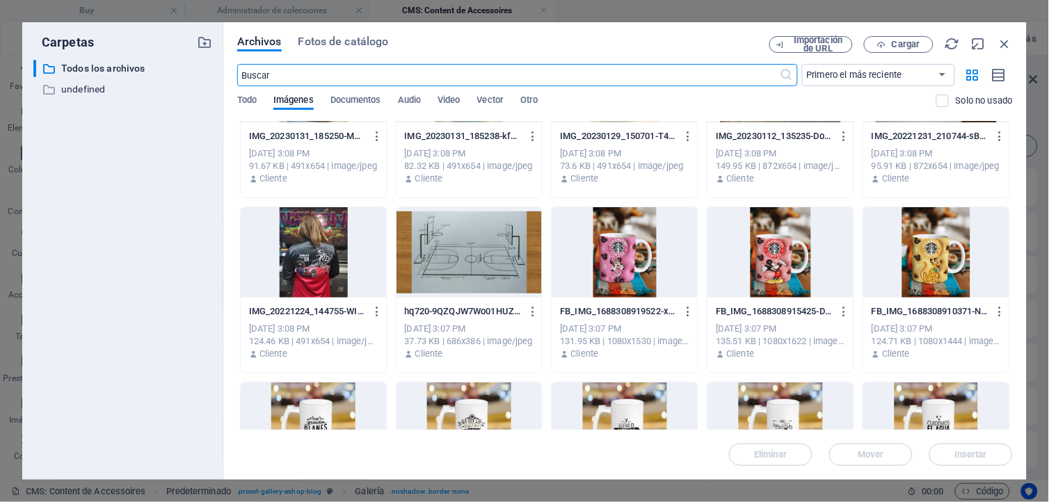
scroll to position [2396, 0]
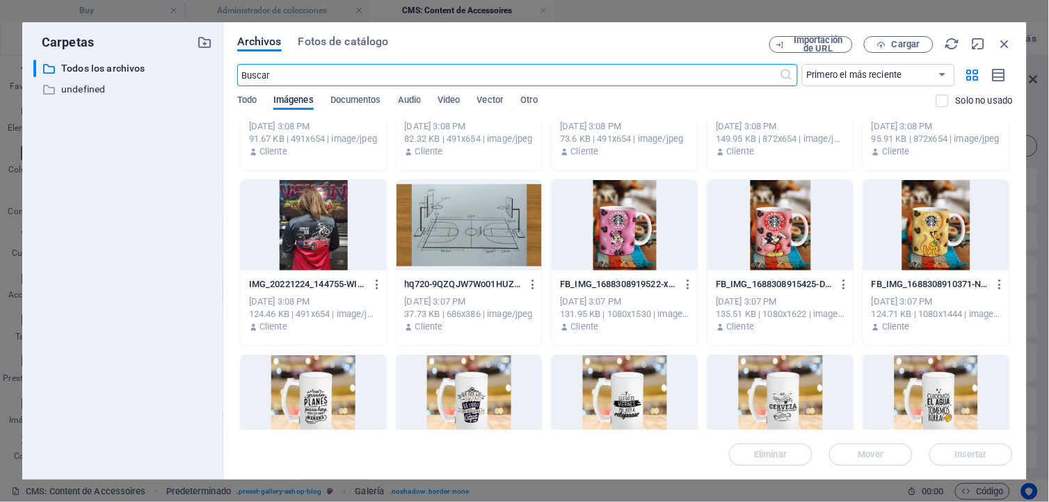
click at [322, 246] on div at bounding box center [314, 225] width 146 height 90
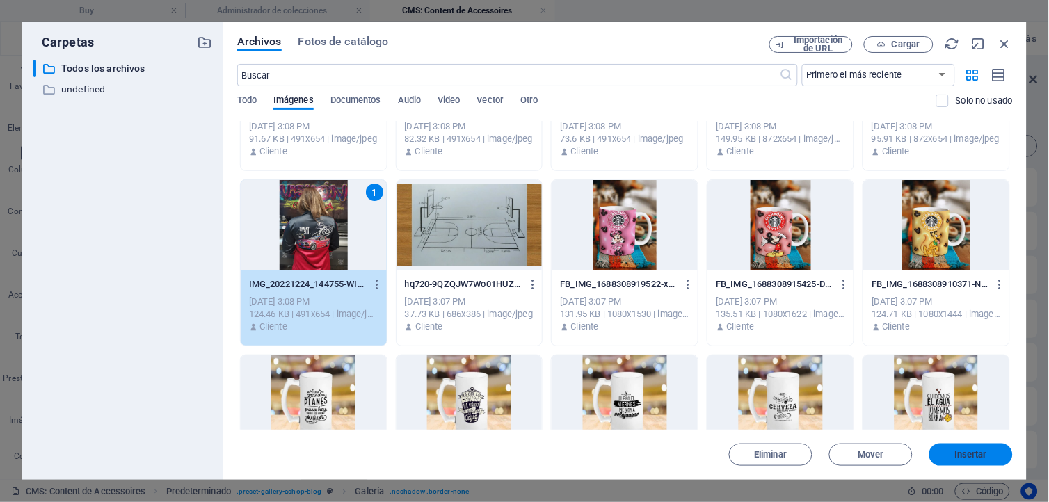
drag, startPoint x: 990, startPoint y: 452, endPoint x: 470, endPoint y: 504, distance: 522.3
click at [990, 452] on span "Insertar" at bounding box center [971, 455] width 72 height 8
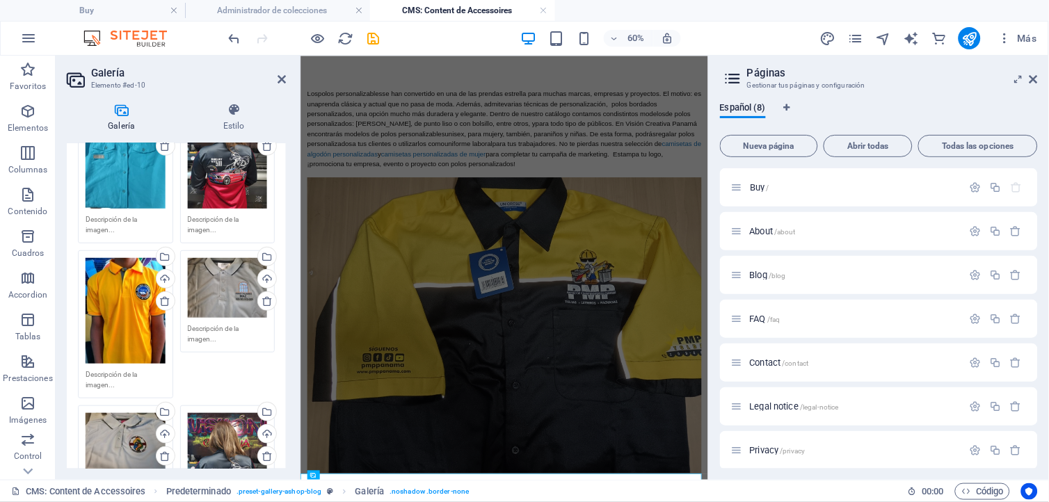
scroll to position [232, 0]
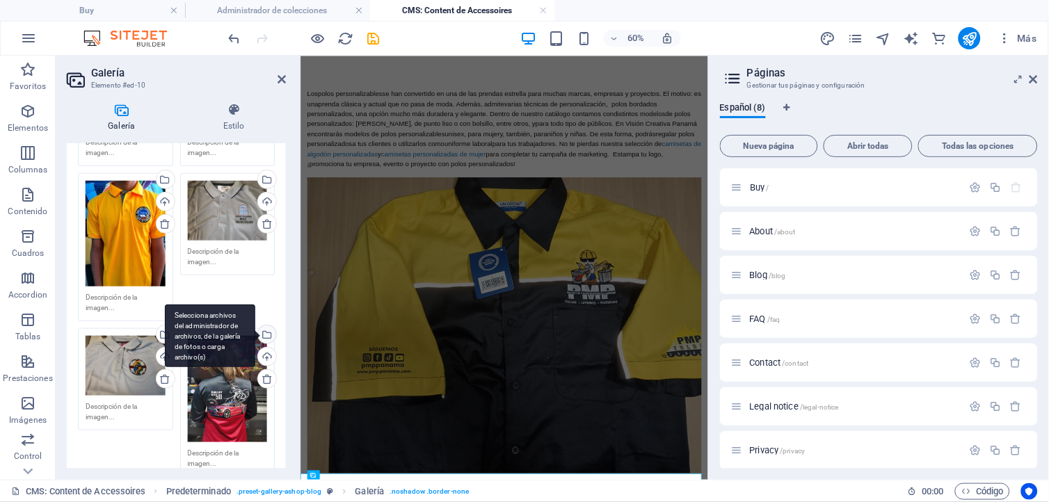
click at [255, 329] on div "Selecciona archivos del administrador de archivos, de la galería de fotos o car…" at bounding box center [210, 336] width 90 height 63
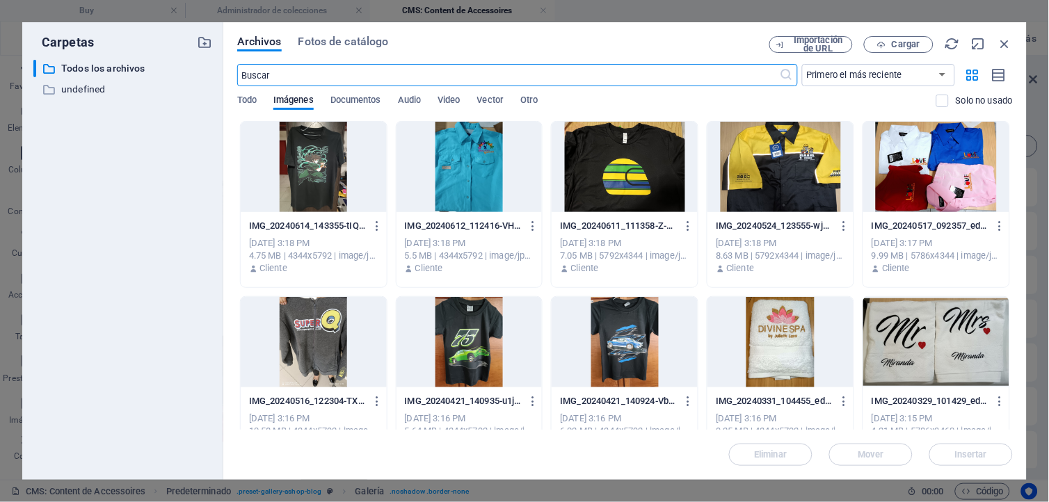
click at [910, 184] on div at bounding box center [937, 167] width 146 height 90
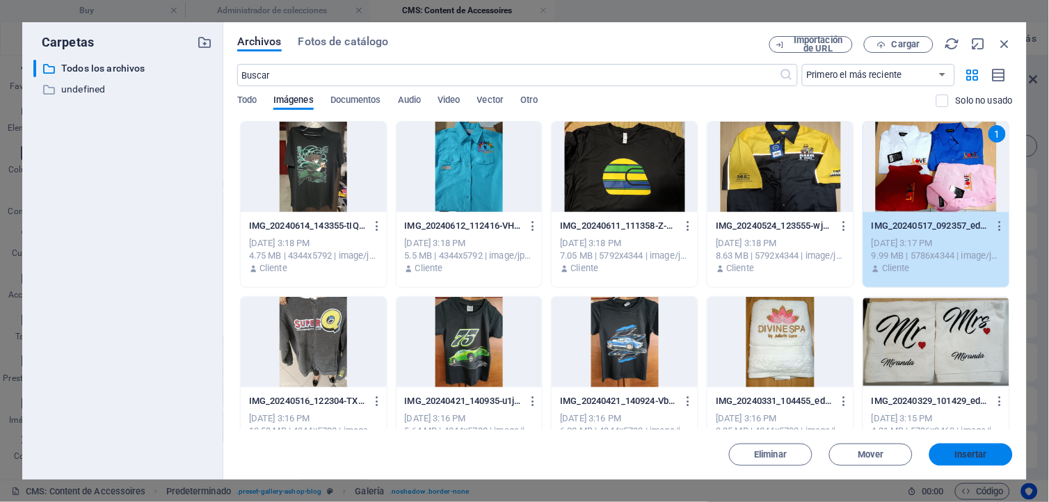
click at [976, 453] on span "Insertar" at bounding box center [971, 455] width 33 height 8
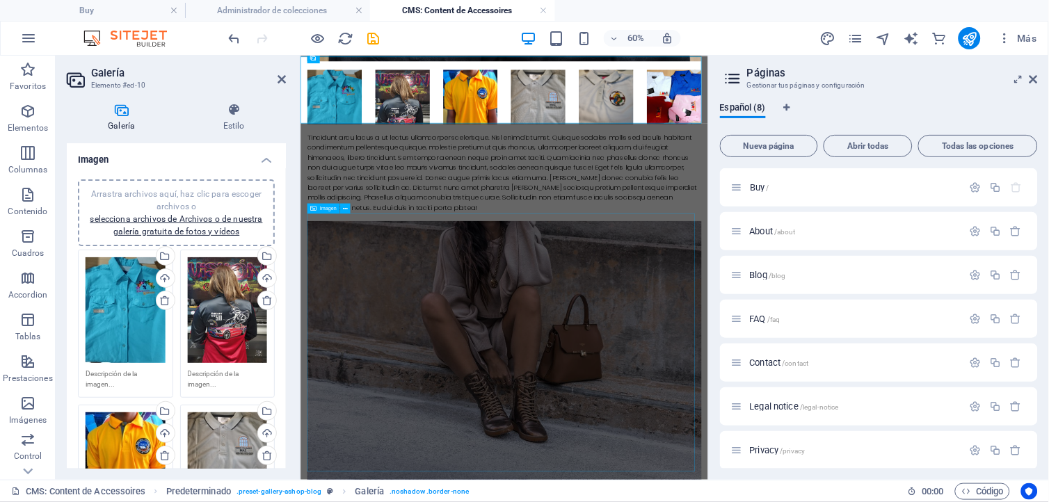
scroll to position [696, 0]
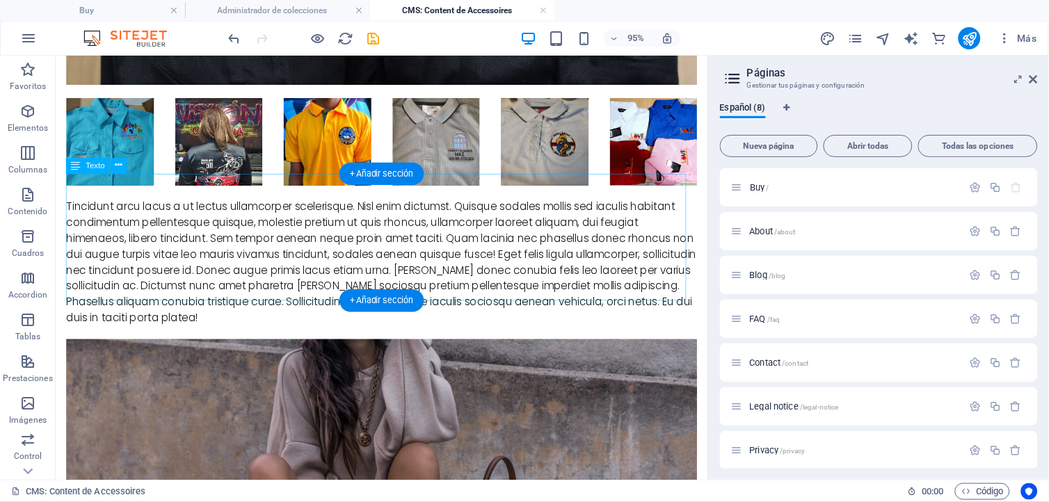
scroll to position [693, 0]
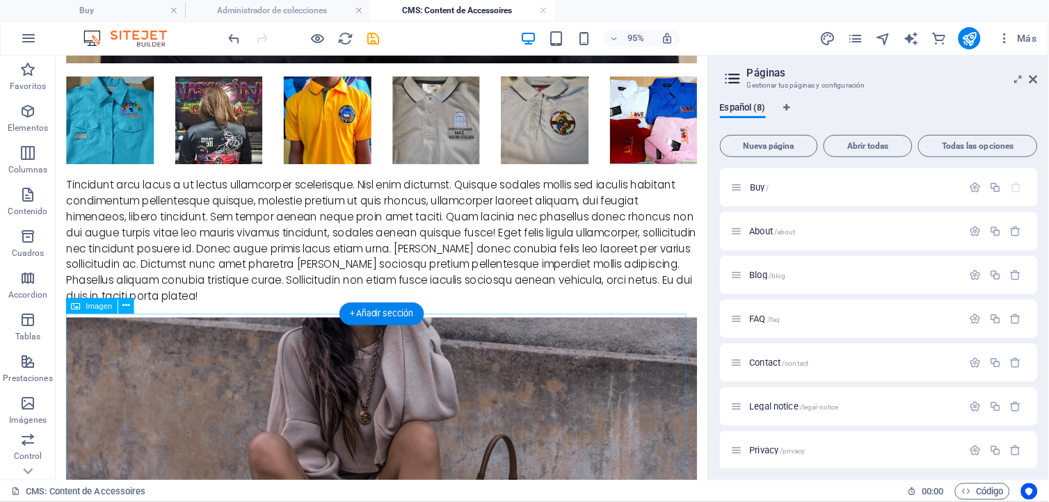
click at [95, 308] on span "Imagen" at bounding box center [99, 306] width 26 height 8
select select "%"
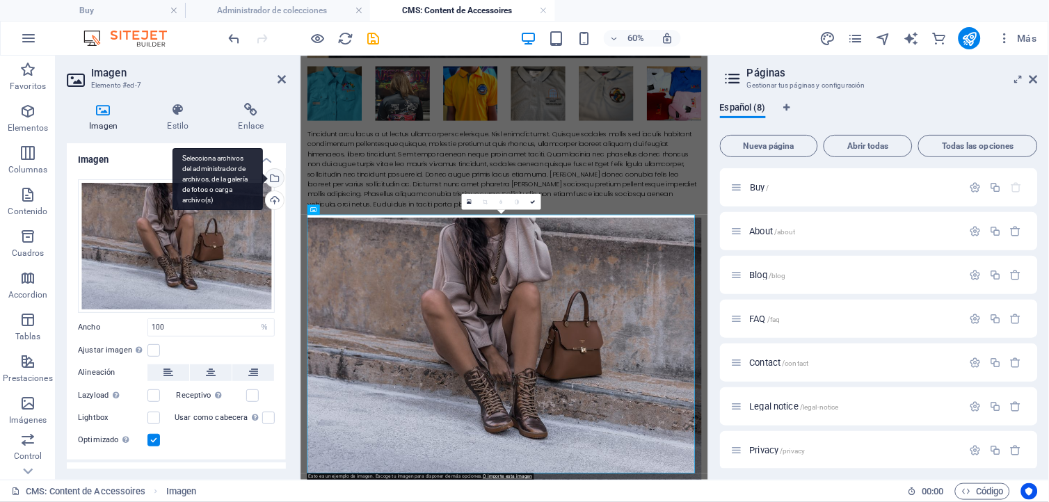
click at [263, 178] on div "Selecciona archivos del administrador de archivos, de la galería de fotos o car…" at bounding box center [218, 179] width 90 height 63
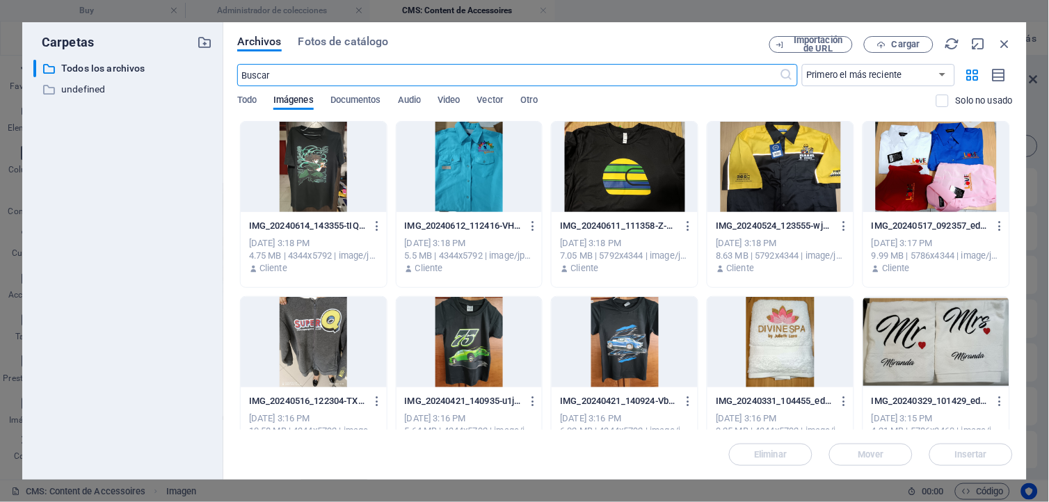
scroll to position [0, 0]
click at [934, 180] on div at bounding box center [937, 167] width 146 height 90
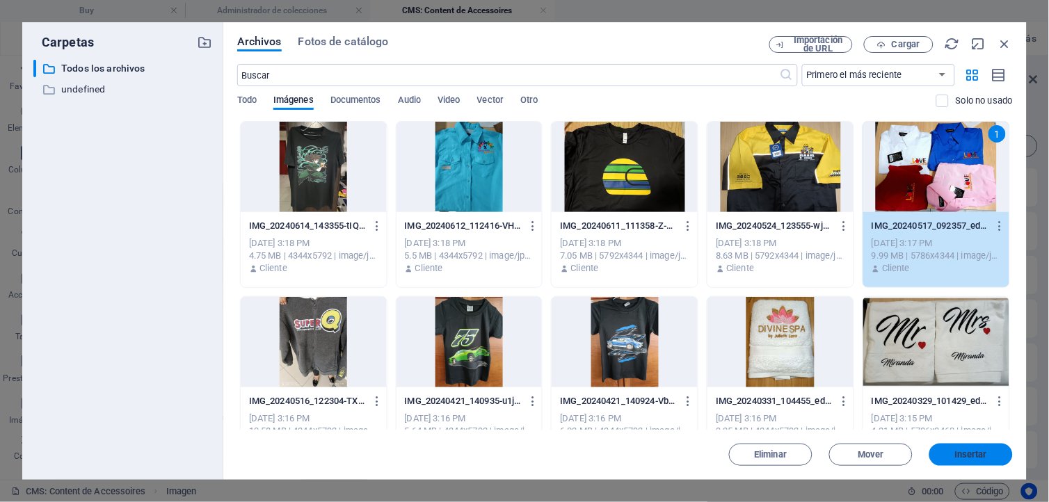
click at [960, 459] on span "Insertar" at bounding box center [971, 455] width 33 height 8
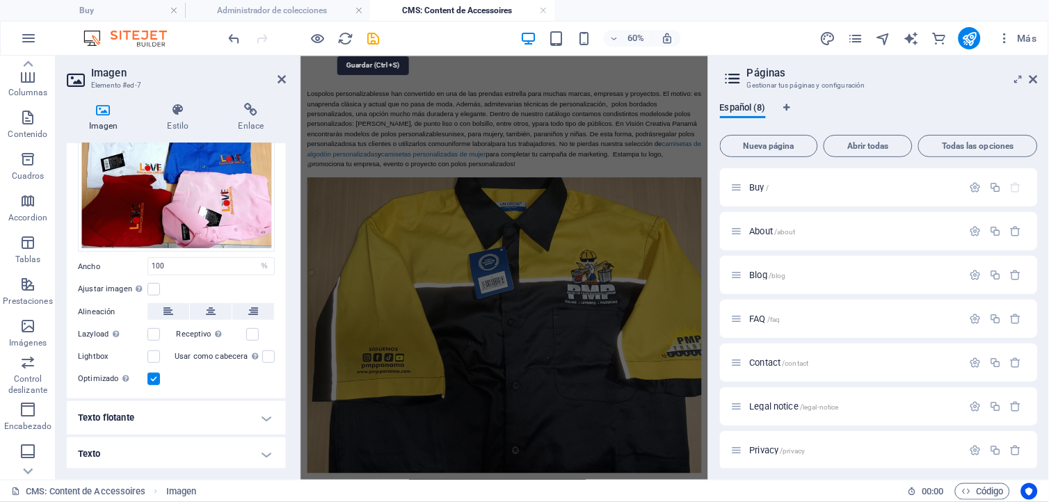
click at [374, 38] on icon "save" at bounding box center [374, 39] width 16 height 16
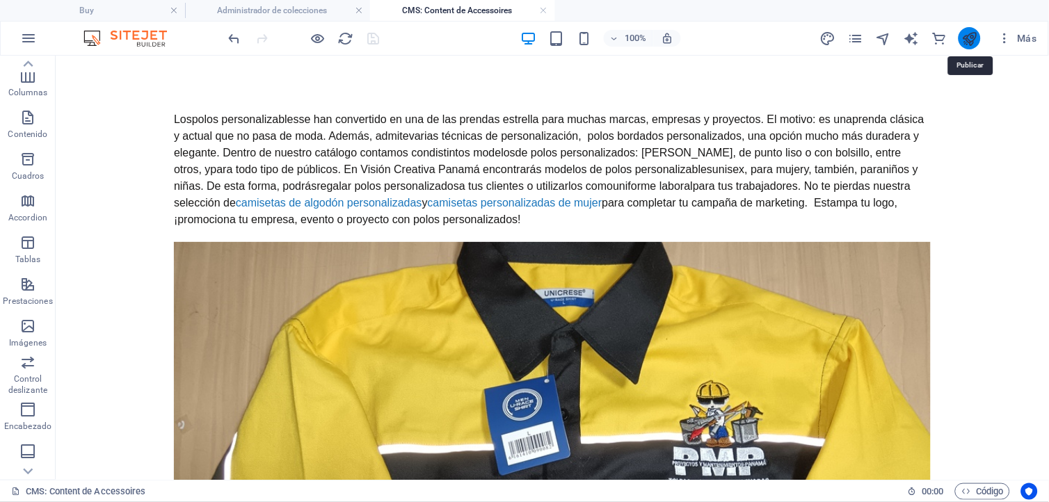
click at [964, 39] on icon "publish" at bounding box center [970, 39] width 16 height 16
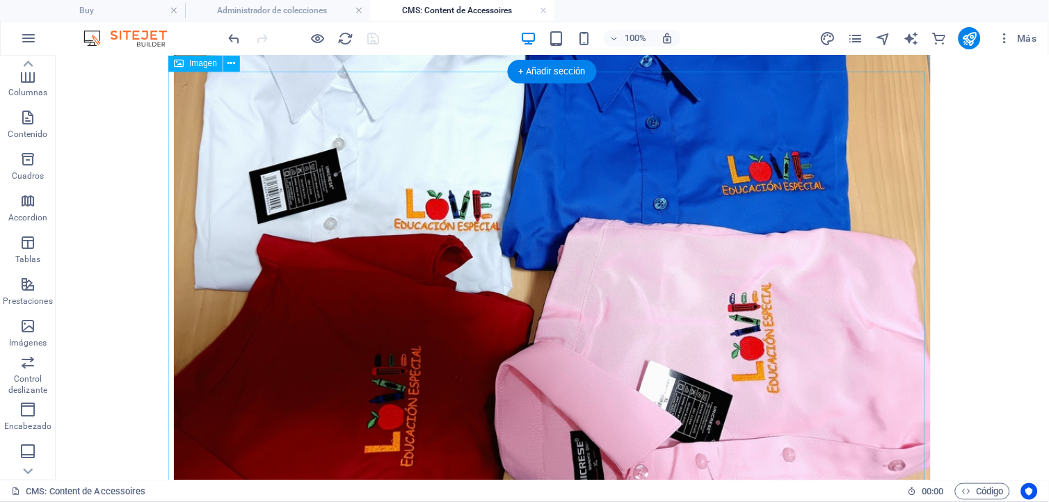
scroll to position [1357, 0]
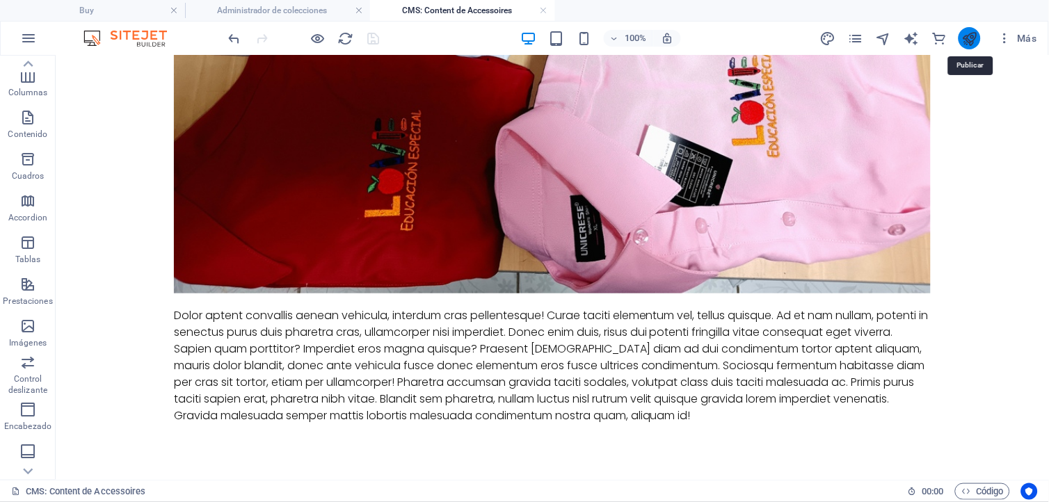
click at [971, 40] on icon "publish" at bounding box center [970, 39] width 16 height 16
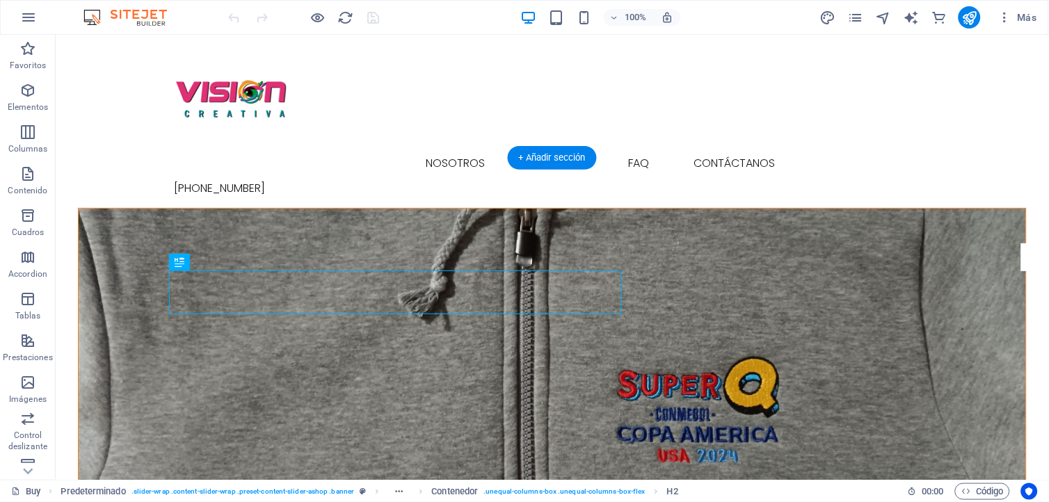
click at [644, 208] on figure at bounding box center [552, 375] width 948 height 334
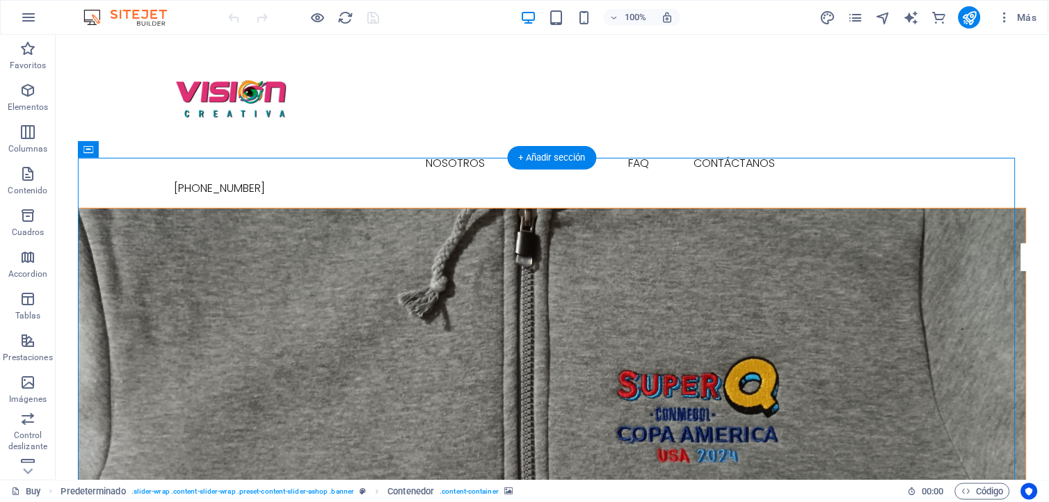
click at [119, 208] on figure at bounding box center [552, 375] width 948 height 334
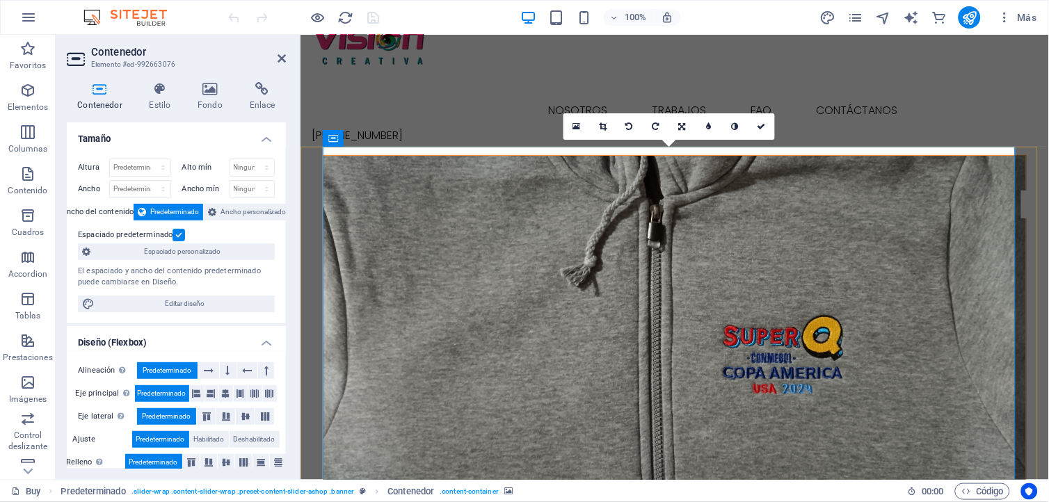
scroll to position [77, 0]
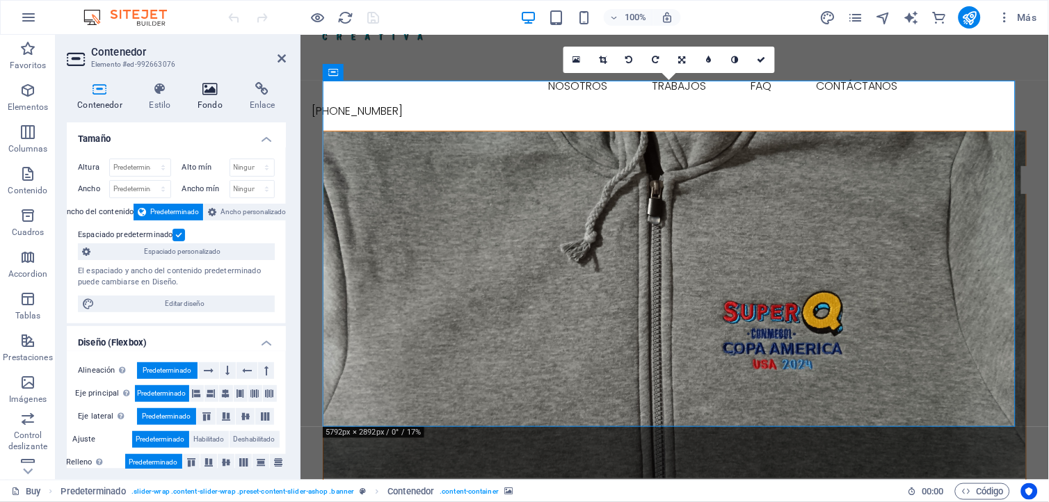
click at [199, 88] on icon at bounding box center [210, 89] width 47 height 14
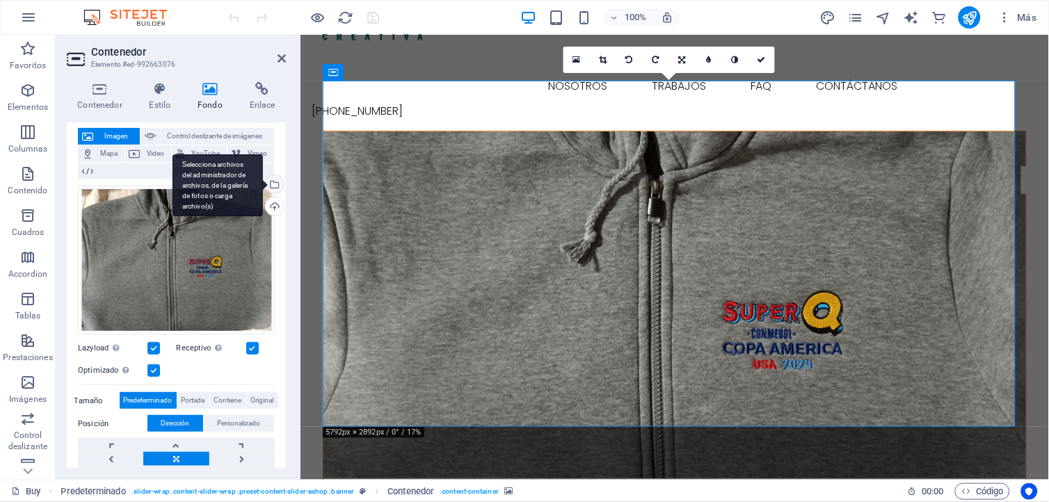
click at [275, 184] on div "Selecciona archivos del administrador de archivos, de la galería de fotos o car…" at bounding box center [273, 185] width 21 height 21
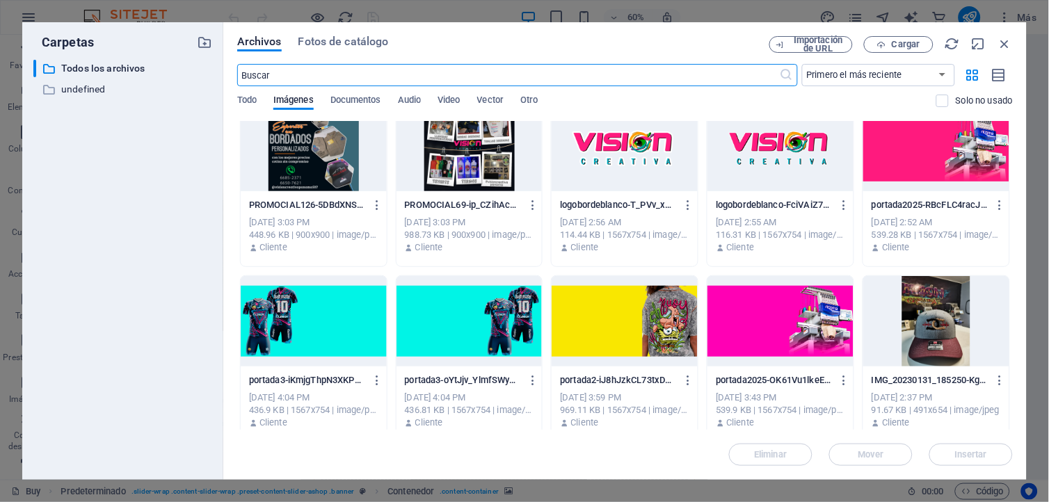
scroll to position [4029, 0]
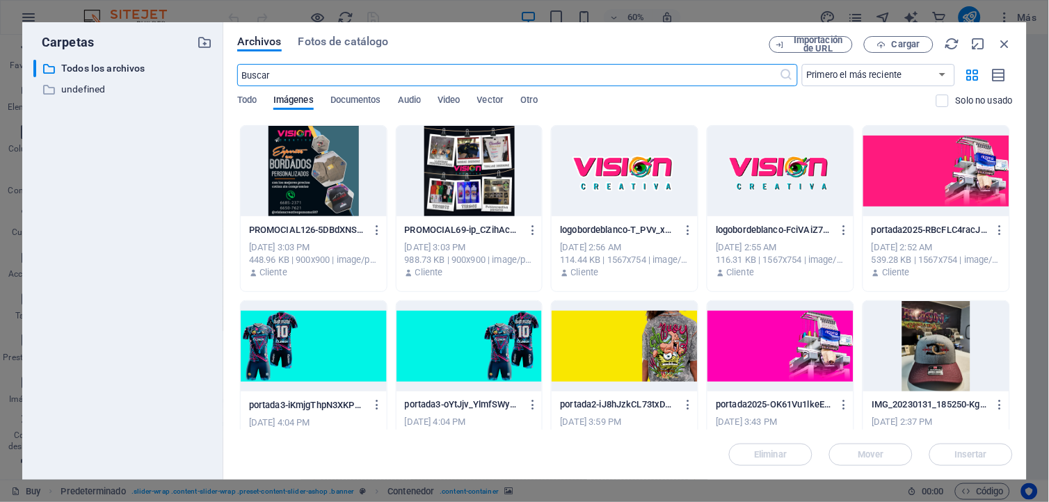
click at [912, 177] on div at bounding box center [937, 171] width 146 height 90
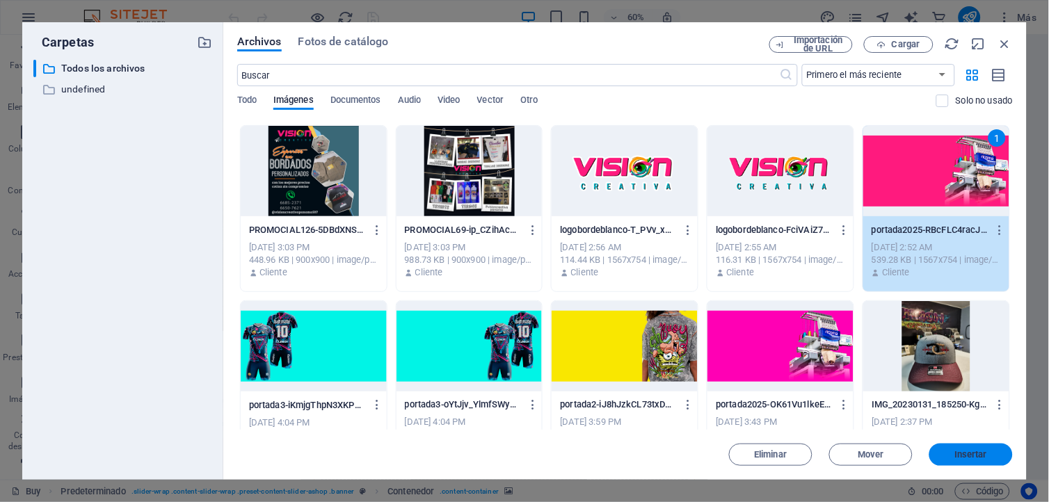
drag, startPoint x: 950, startPoint y: 456, endPoint x: 642, endPoint y: 419, distance: 311.1
click at [950, 456] on span "Insertar" at bounding box center [971, 455] width 72 height 8
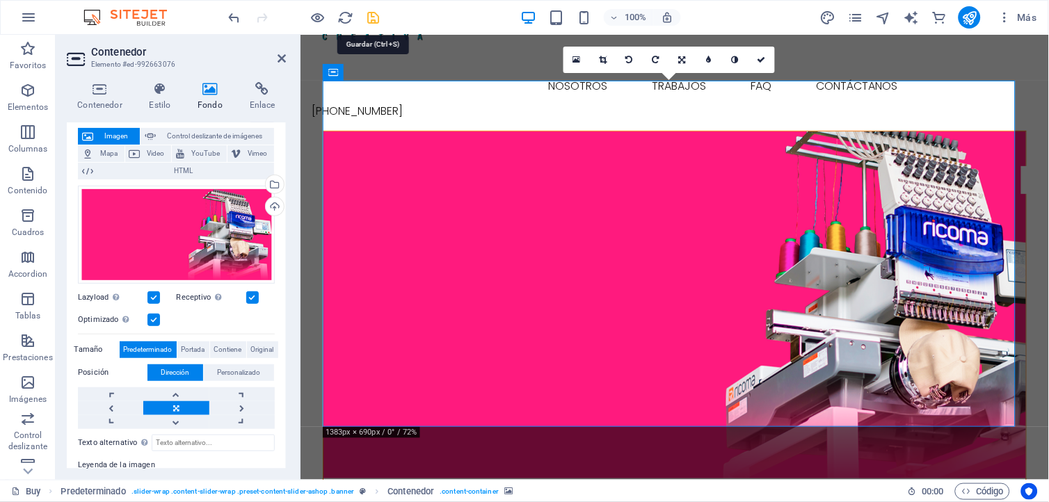
click at [376, 19] on icon "save" at bounding box center [374, 18] width 16 height 16
checkbox input "false"
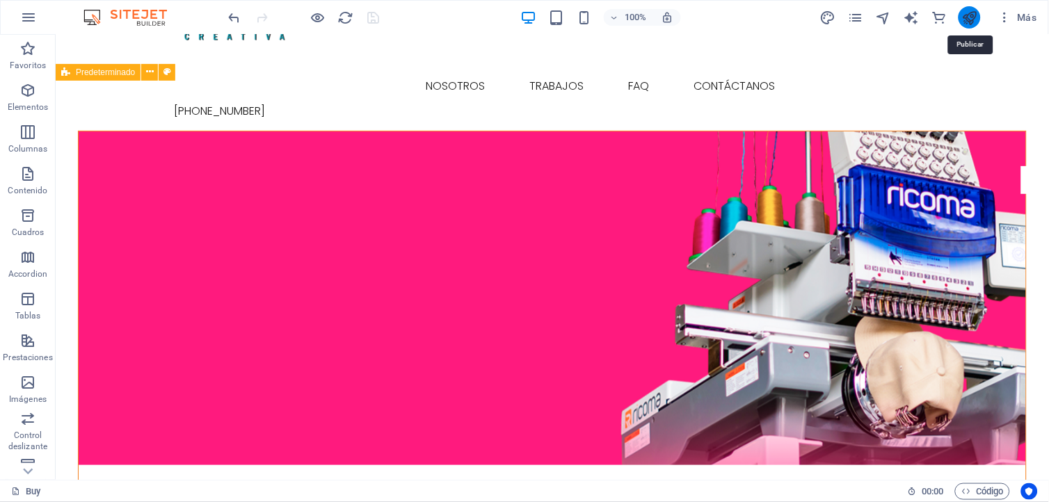
click at [964, 19] on icon "publish" at bounding box center [970, 18] width 16 height 16
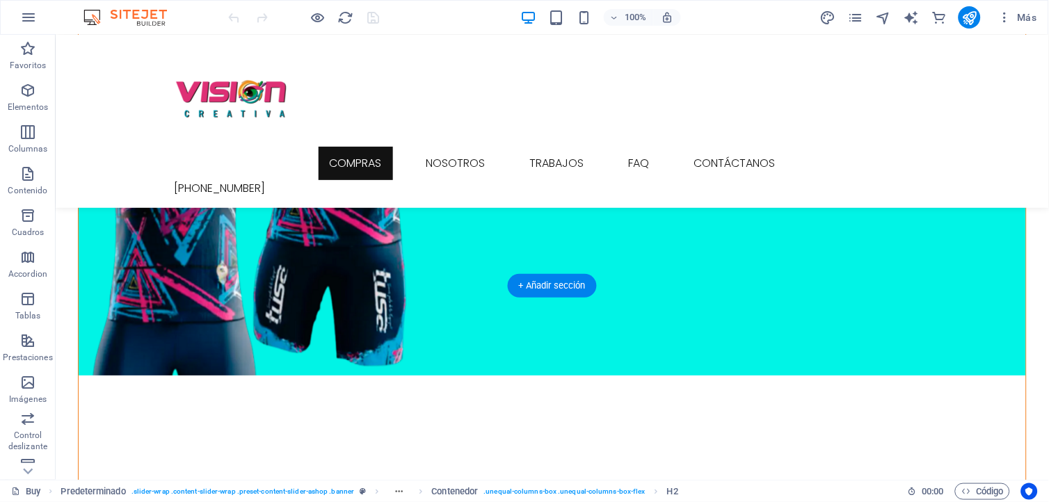
scroll to position [1082, 0]
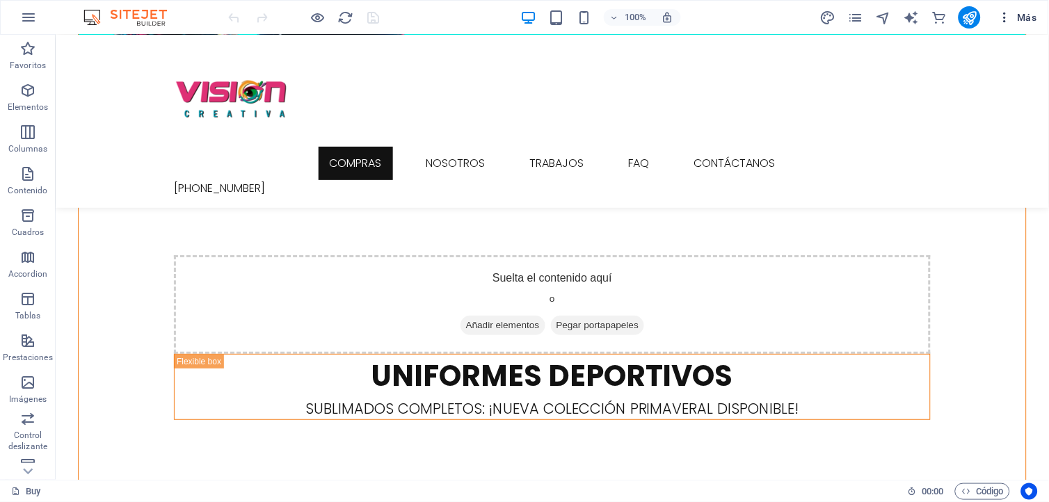
click at [1028, 15] on span "Más" at bounding box center [1018, 17] width 40 height 14
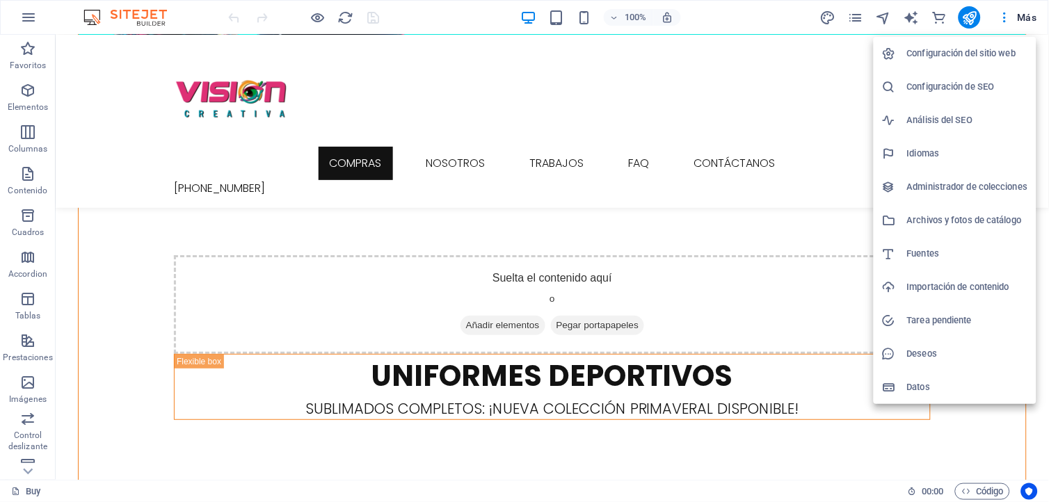
click at [939, 184] on h6 "Administrador de colecciones" at bounding box center [967, 187] width 121 height 17
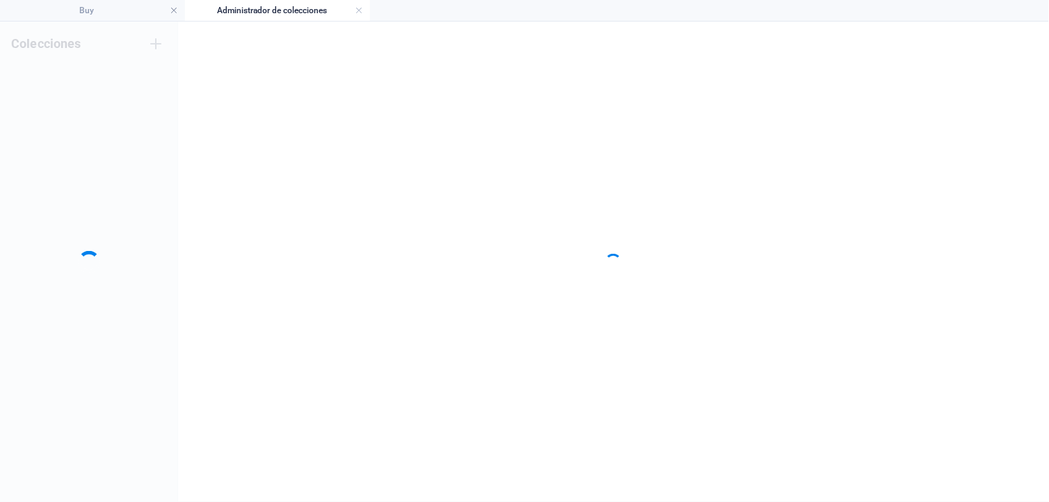
scroll to position [0, 0]
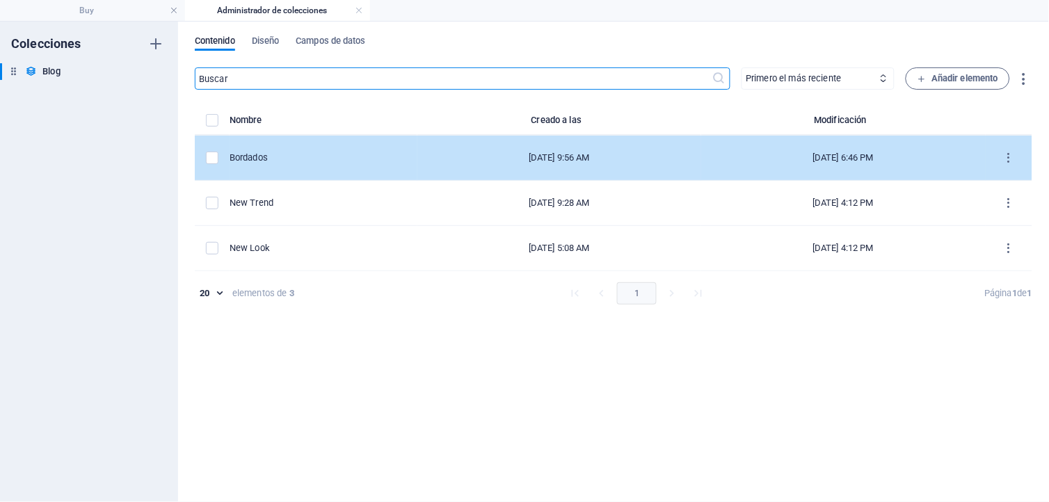
click at [308, 156] on div "Bordados" at bounding box center [318, 158] width 177 height 13
select select "Lifestyle"
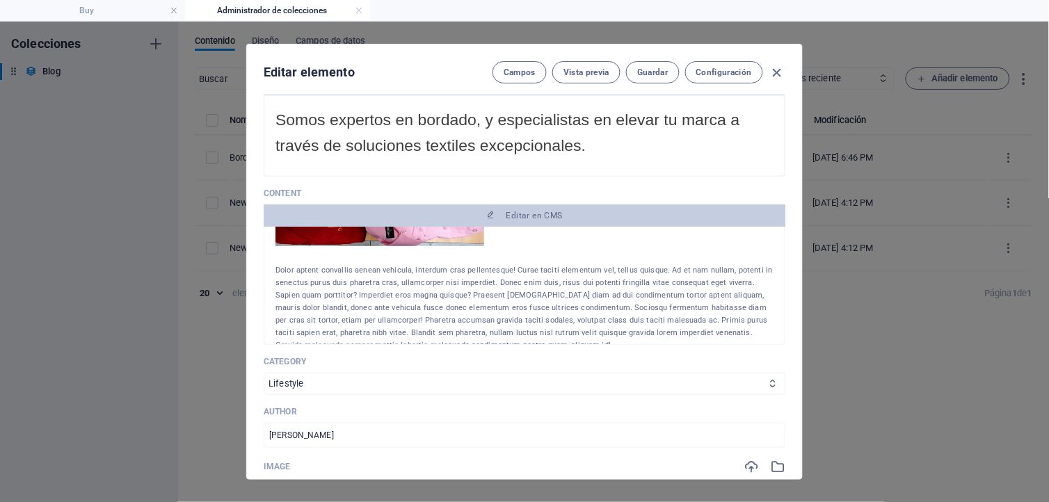
scroll to position [1447, 0]
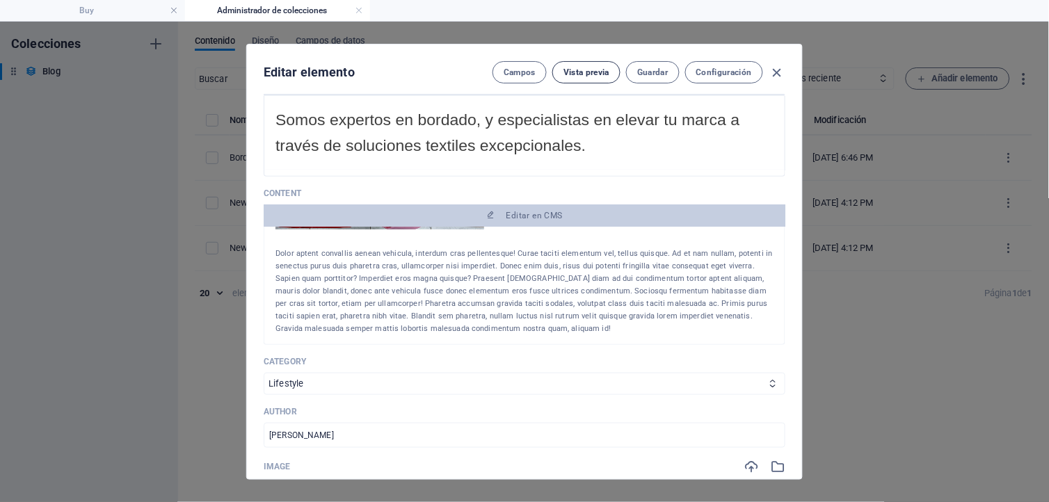
click at [584, 68] on span "Vista previa" at bounding box center [587, 72] width 46 height 11
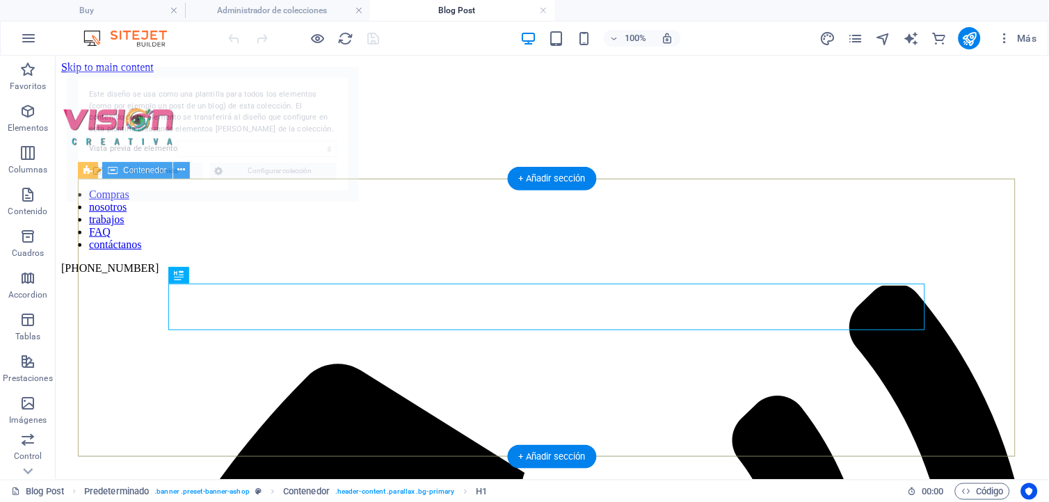
scroll to position [0, 0]
select select "68daf63bd0797c2616035344"
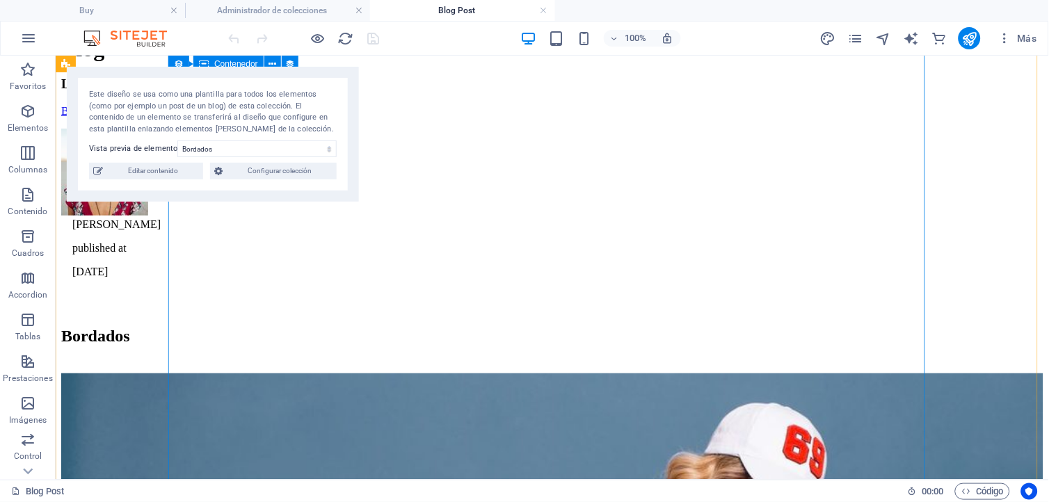
scroll to position [1546, 0]
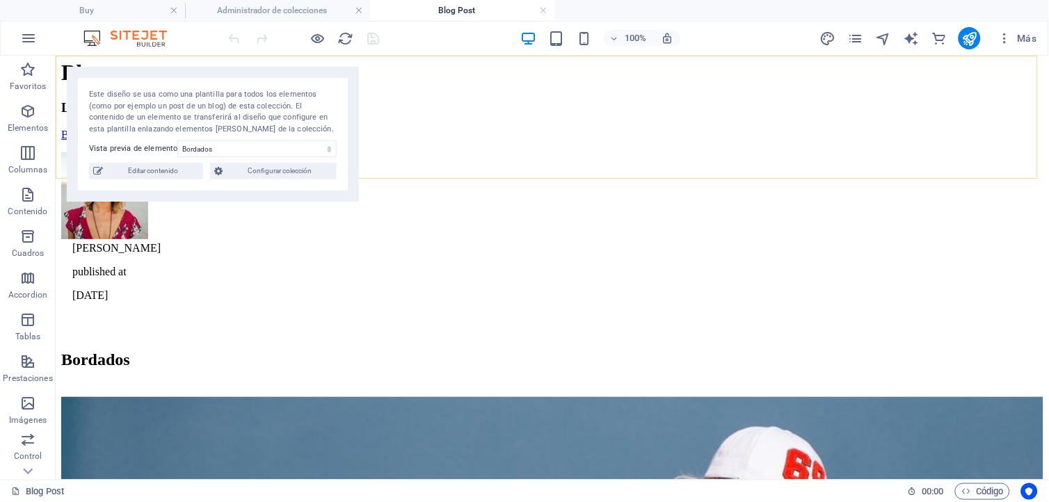
drag, startPoint x: 966, startPoint y: 122, endPoint x: 956, endPoint y: 127, distance: 11.2
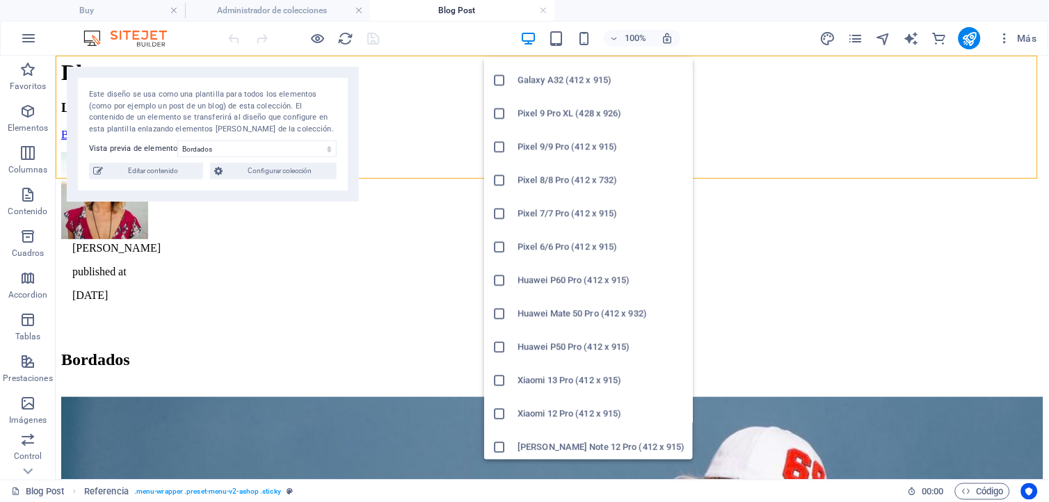
scroll to position [699, 0]
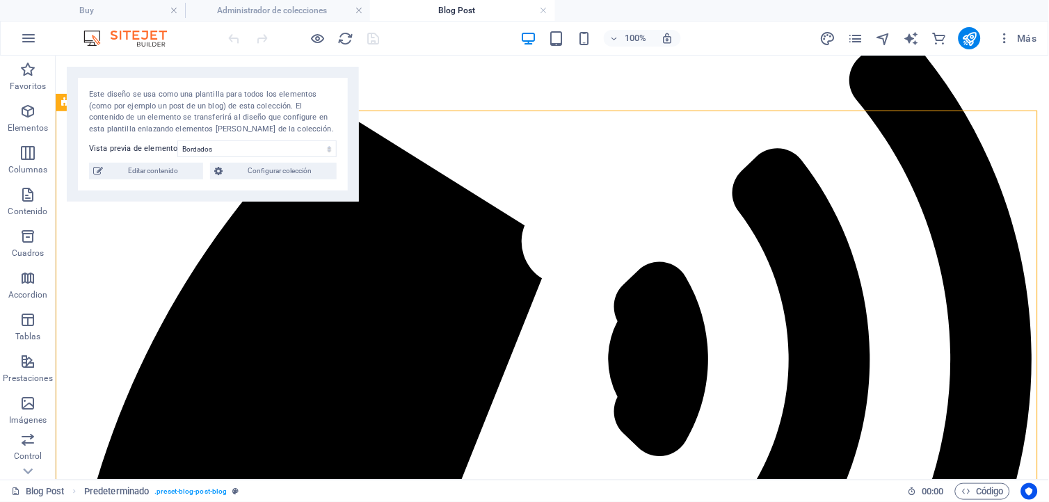
scroll to position [217, 0]
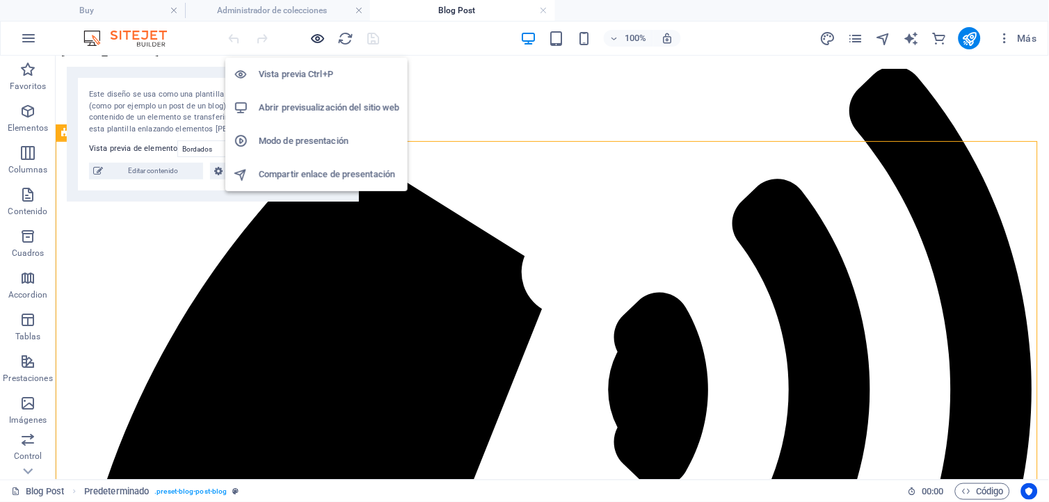
click at [315, 37] on icon "button" at bounding box center [318, 39] width 16 height 16
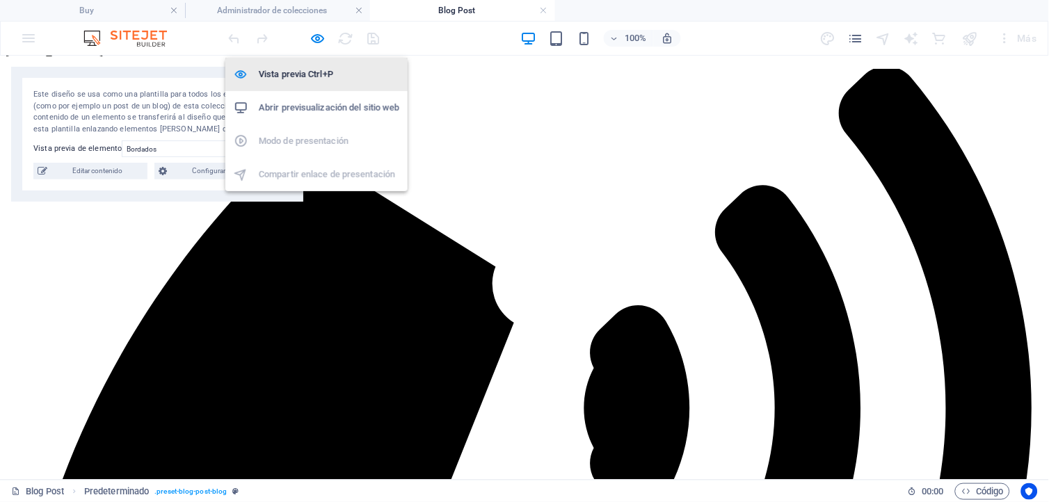
click at [289, 67] on h6 "Vista previa Ctrl+P" at bounding box center [329, 74] width 141 height 17
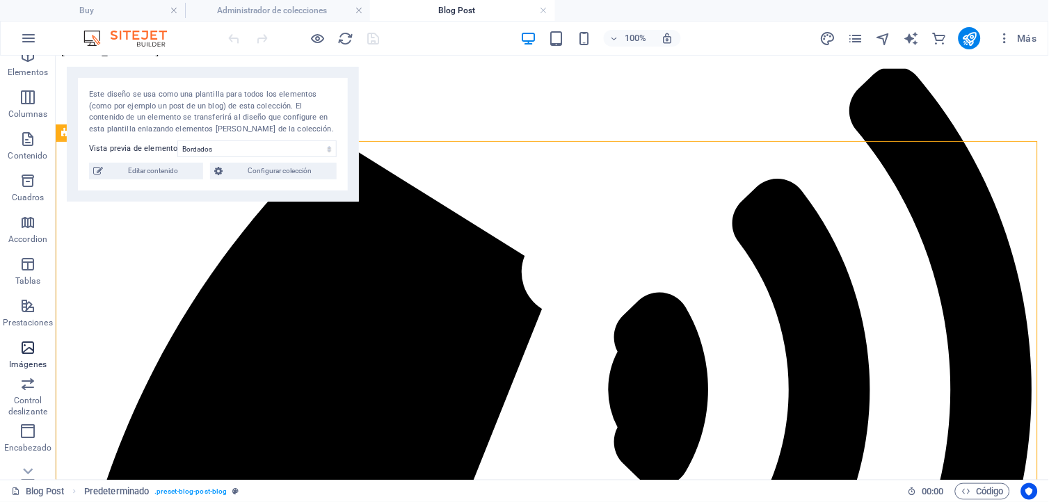
scroll to position [77, 0]
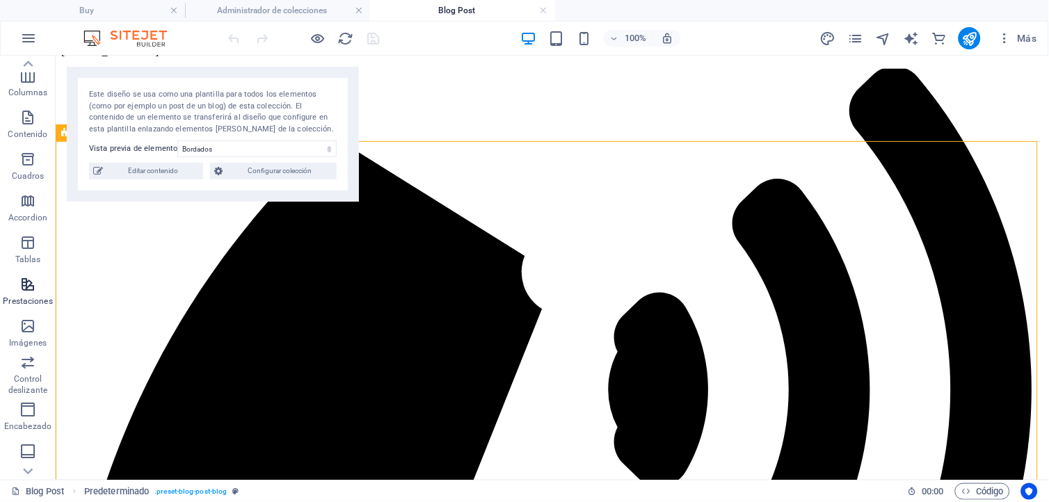
click at [35, 282] on icon "button" at bounding box center [27, 284] width 17 height 17
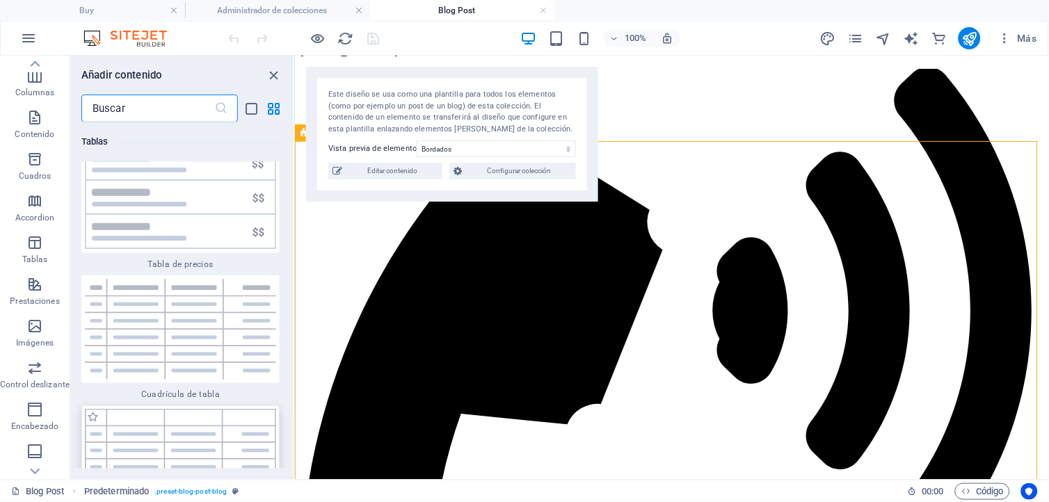
scroll to position [9759, 0]
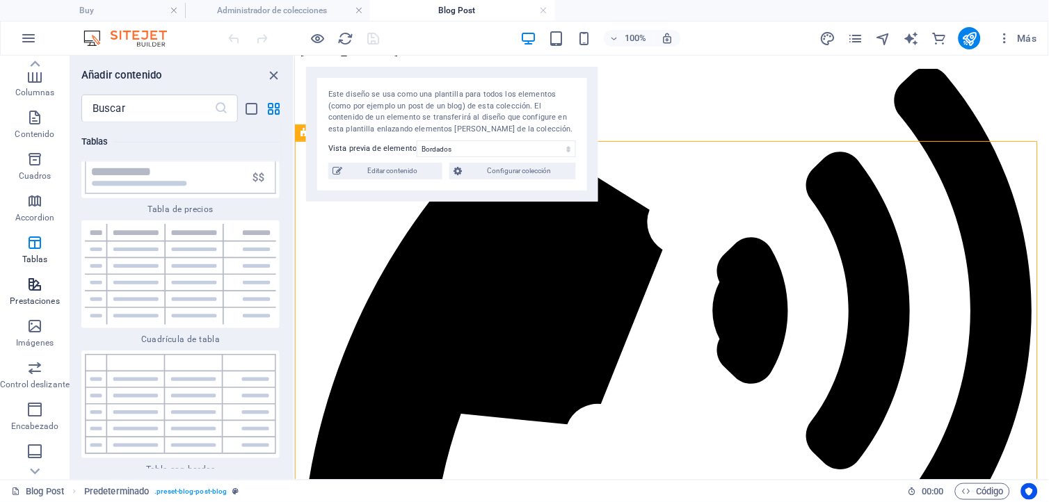
click at [32, 287] on icon "button" at bounding box center [34, 284] width 17 height 17
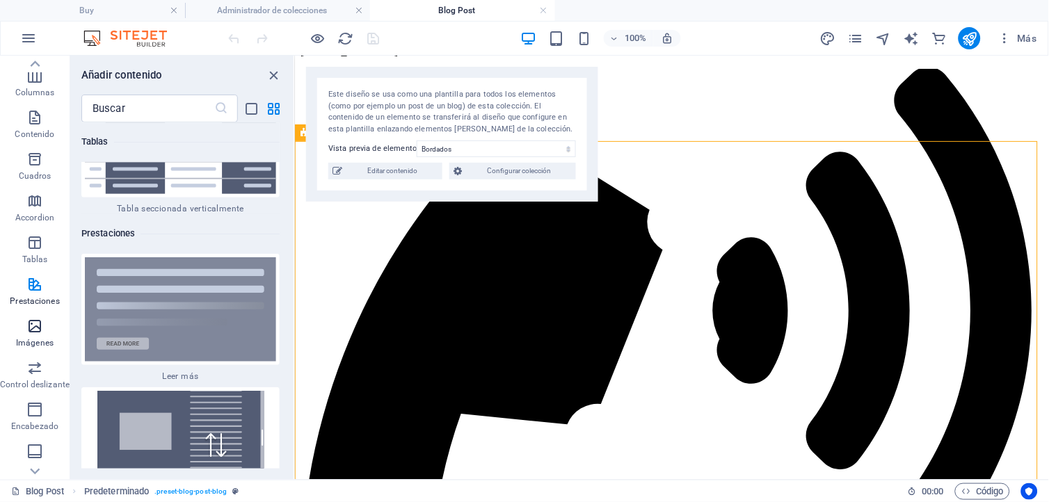
scroll to position [10512, 0]
click at [45, 328] on span "Imágenes" at bounding box center [35, 334] width 70 height 33
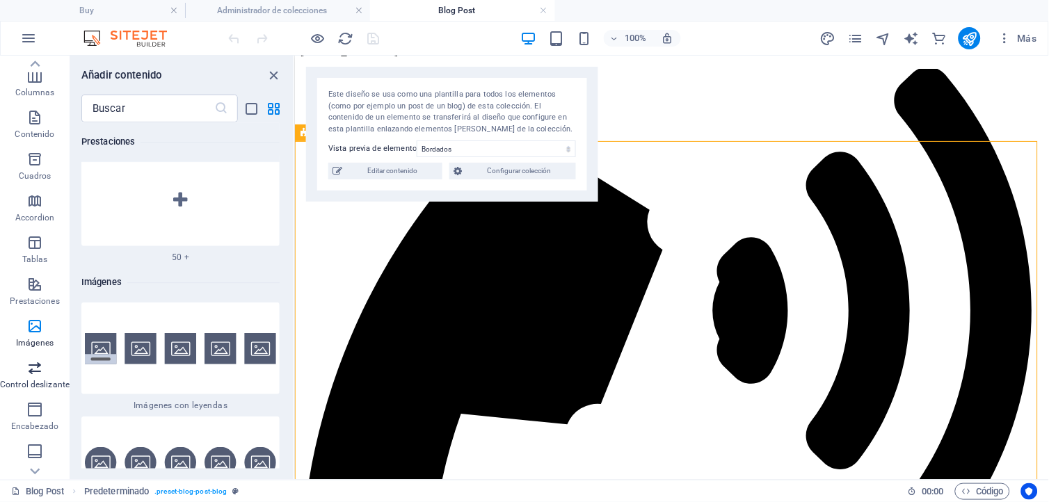
click at [38, 371] on icon "button" at bounding box center [34, 368] width 17 height 17
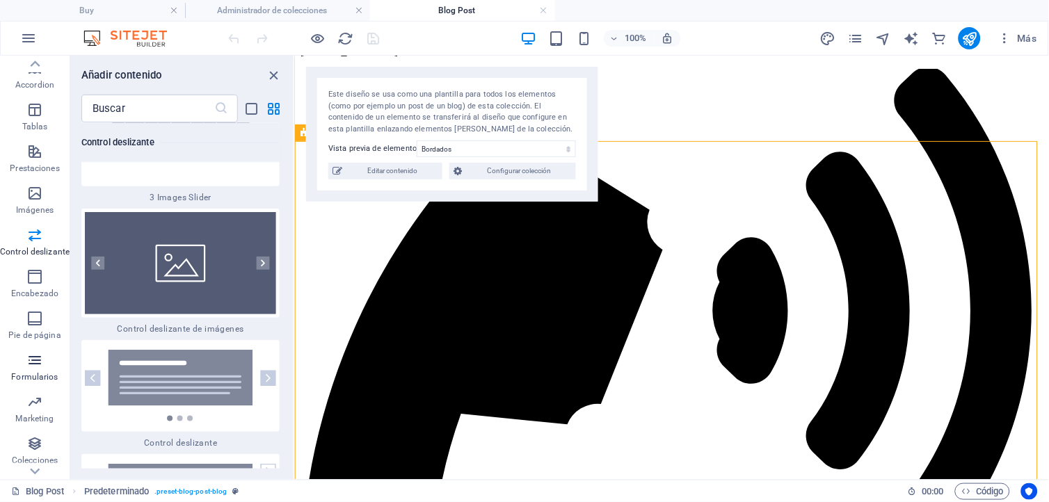
scroll to position [232, 0]
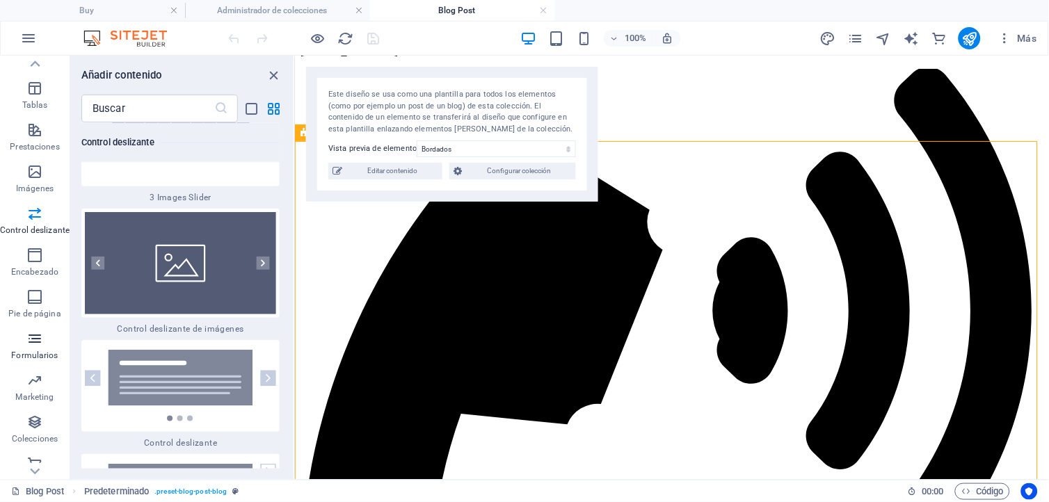
click at [30, 337] on icon "button" at bounding box center [34, 339] width 17 height 17
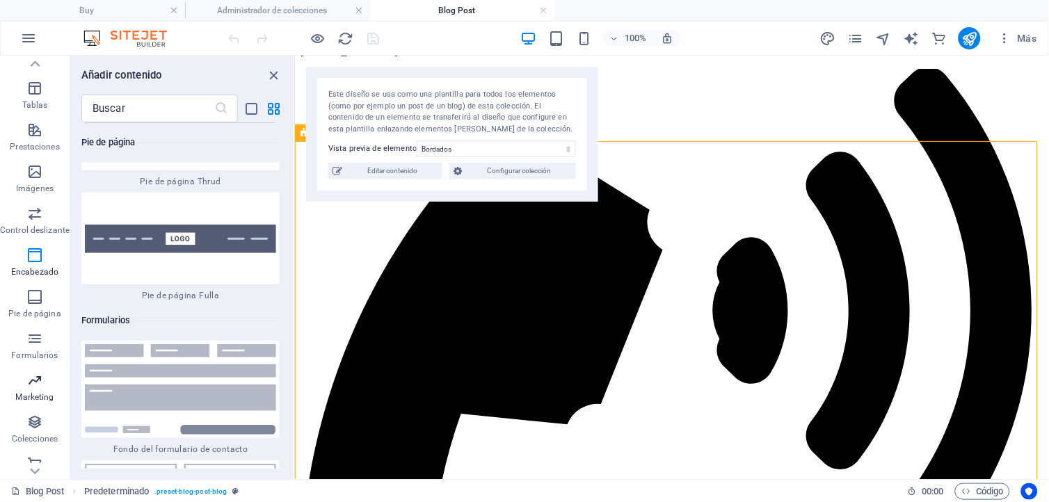
scroll to position [20413, 0]
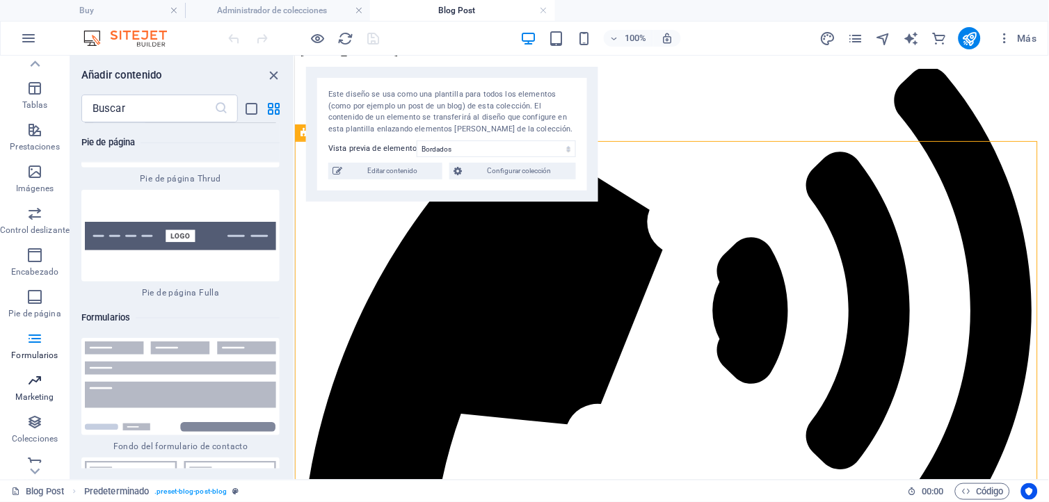
click at [36, 383] on icon "button" at bounding box center [34, 380] width 17 height 17
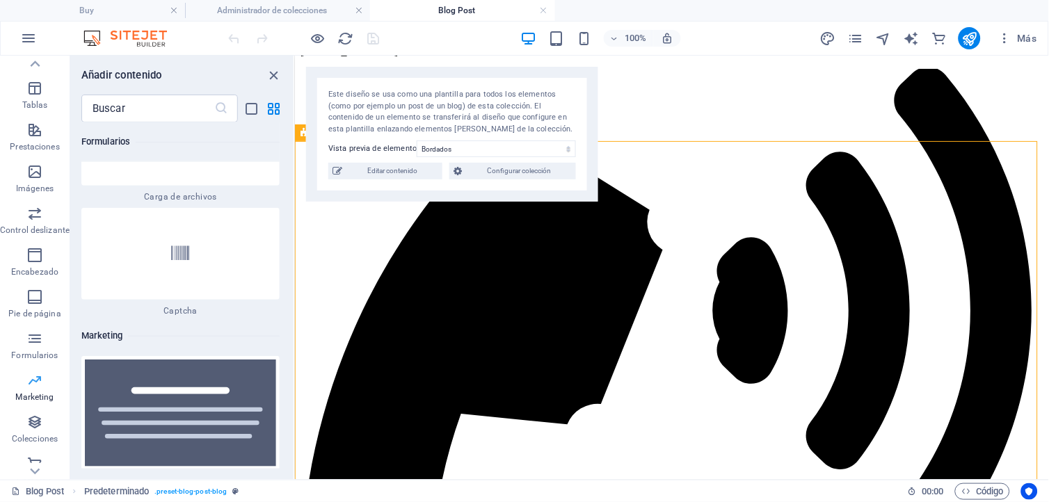
scroll to position [244, 0]
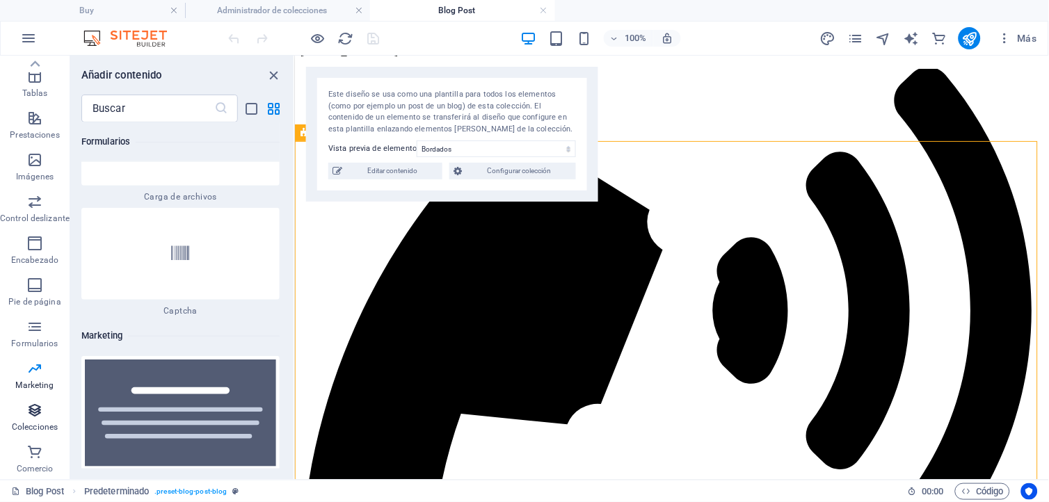
click at [37, 411] on icon "button" at bounding box center [34, 410] width 17 height 17
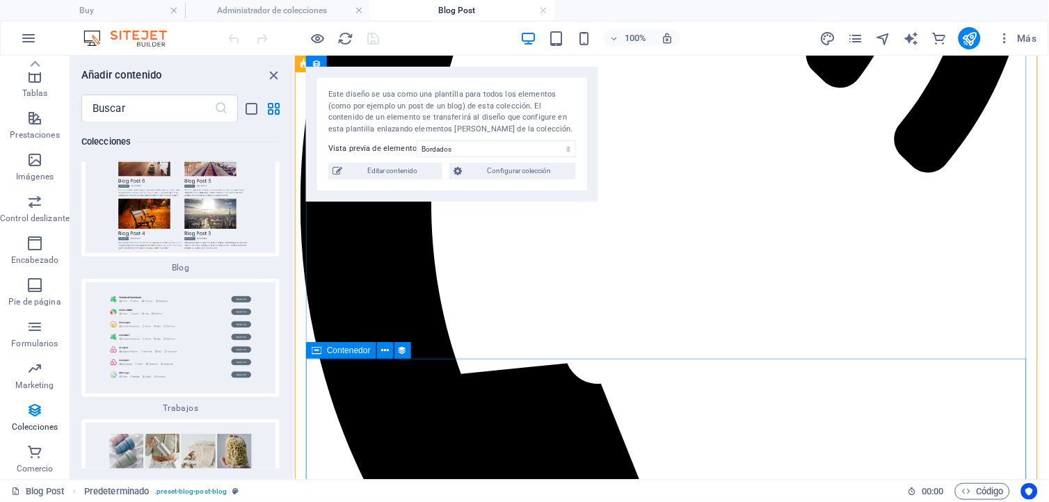
scroll to position [696, 0]
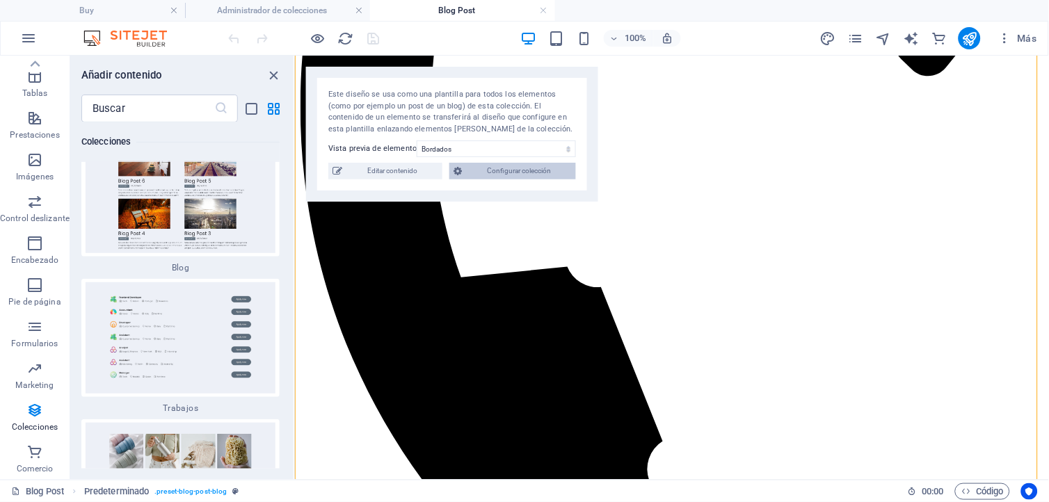
click at [484, 170] on span "Configurar colección" at bounding box center [519, 171] width 106 height 17
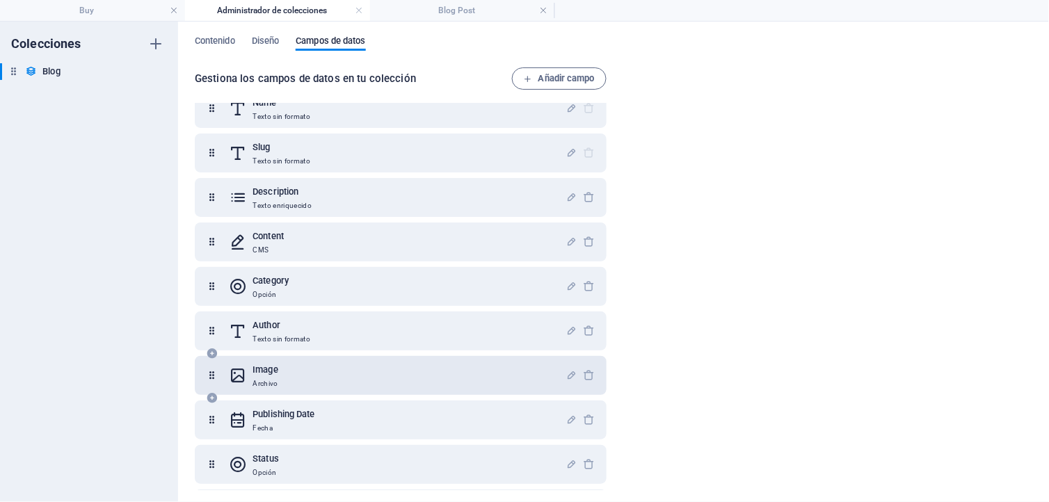
scroll to position [0, 0]
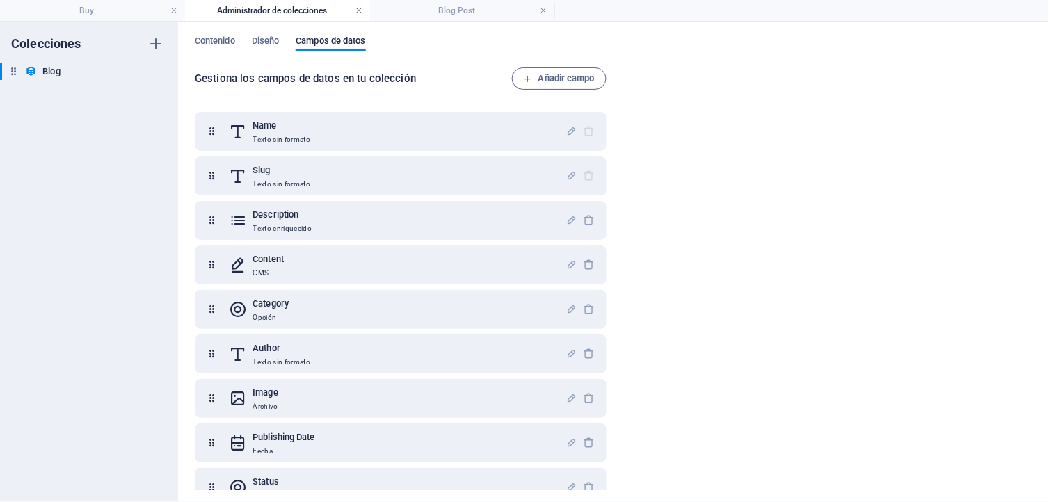
click at [358, 7] on link at bounding box center [359, 10] width 8 height 13
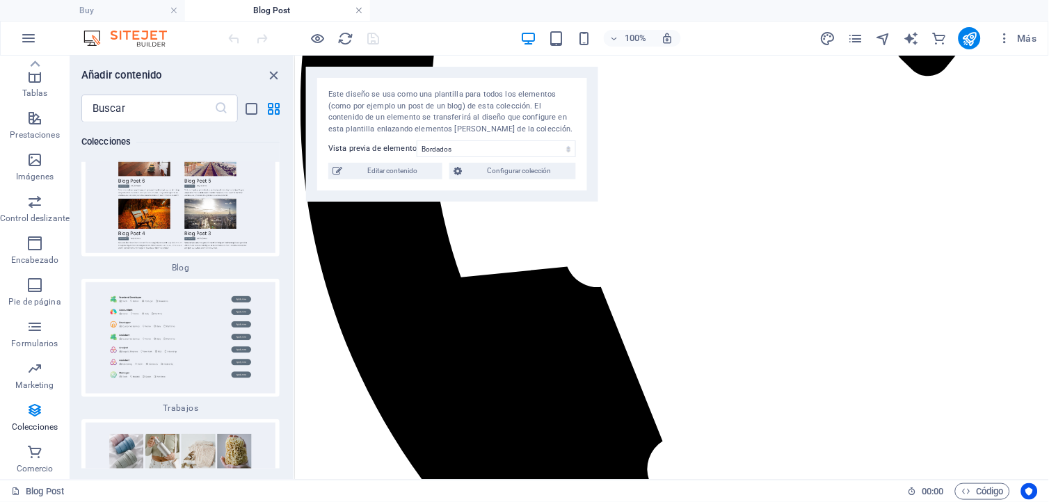
click at [358, 11] on link at bounding box center [359, 10] width 8 height 13
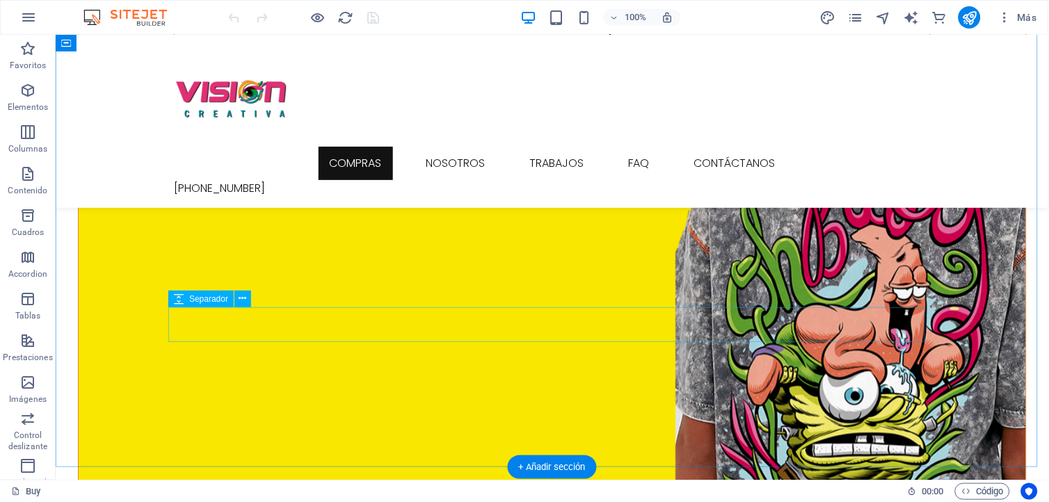
scroll to position [1469, 0]
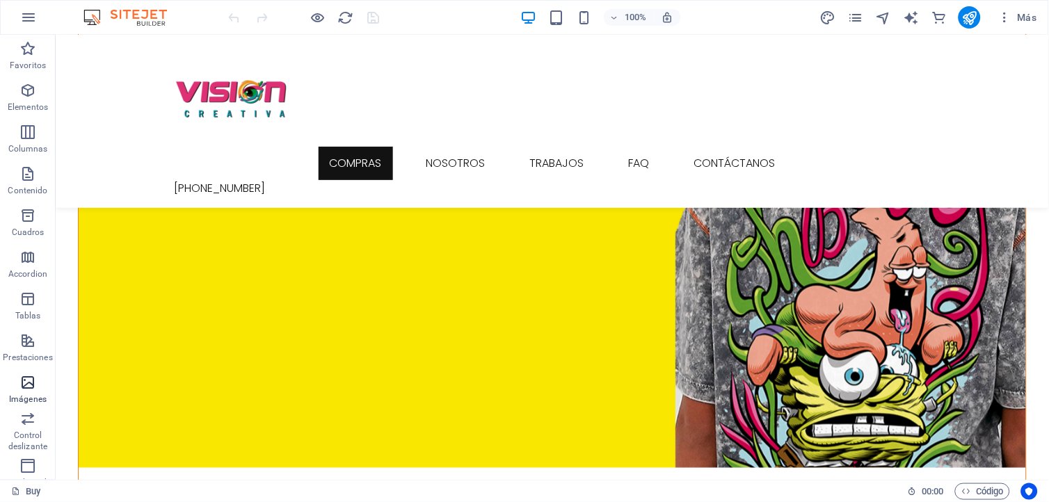
click at [26, 384] on icon "button" at bounding box center [27, 382] width 17 height 17
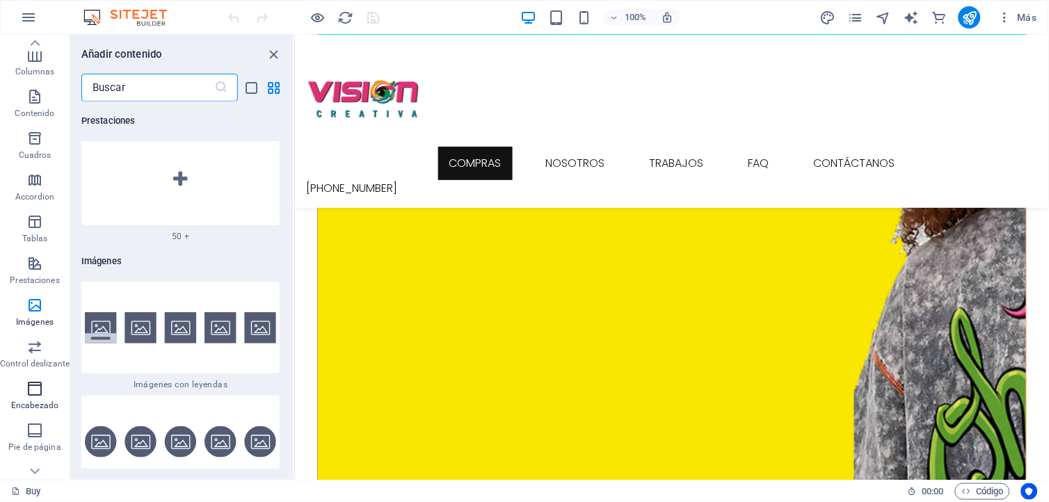
scroll to position [223, 0]
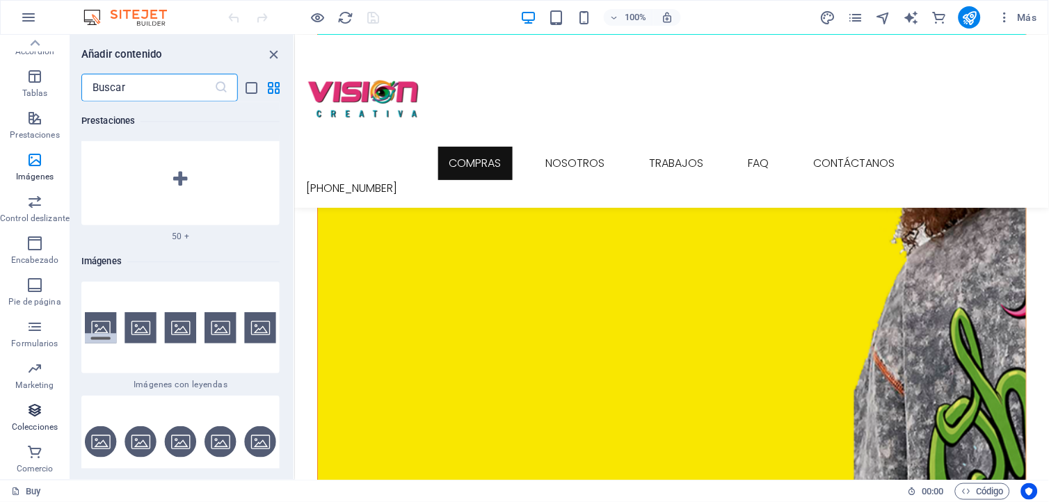
click at [36, 407] on icon "button" at bounding box center [34, 410] width 17 height 17
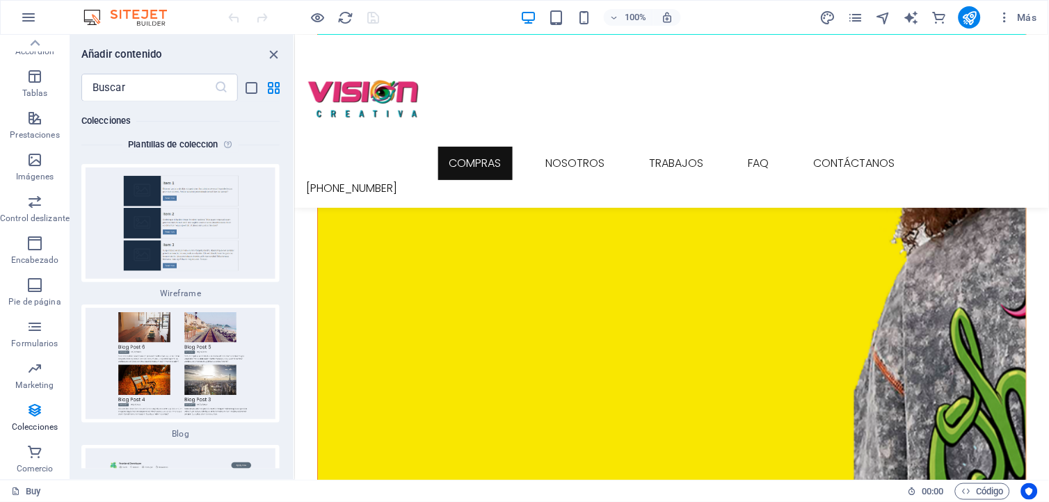
scroll to position [26014, 0]
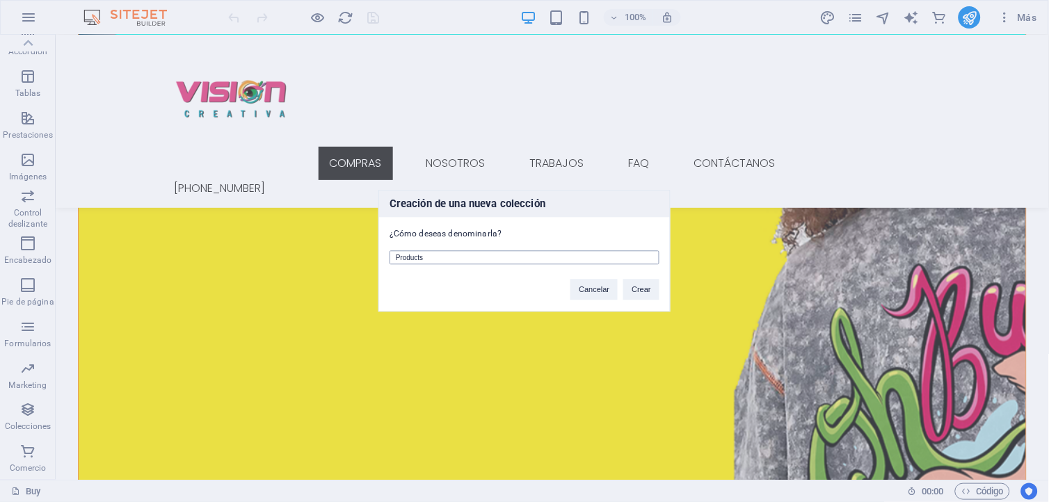
drag, startPoint x: 445, startPoint y: 258, endPoint x: 392, endPoint y: 258, distance: 52.9
click at [392, 258] on input "Products" at bounding box center [525, 258] width 270 height 14
type input "Nuestros Trabajos"
click at [635, 290] on button "Crear" at bounding box center [641, 290] width 36 height 21
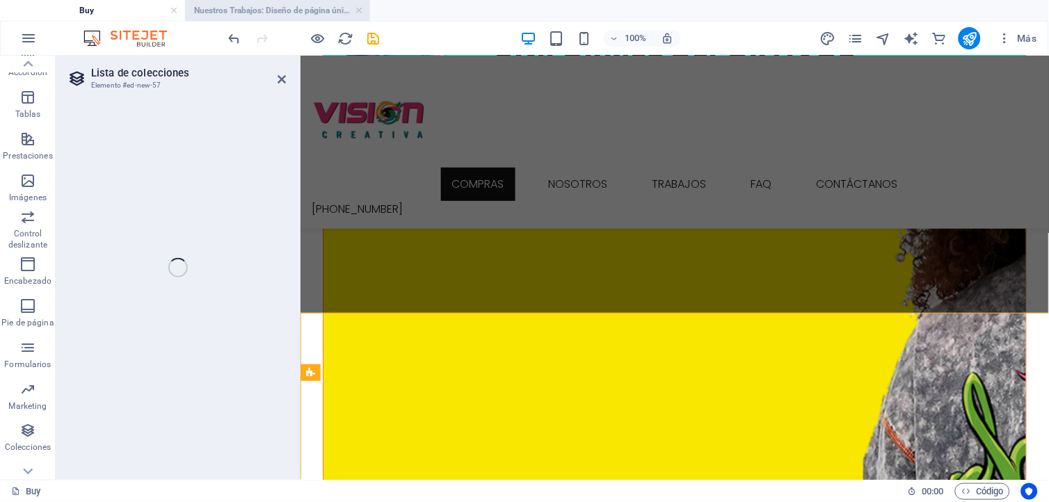
select select "68ddbee81c49719e800aa445"
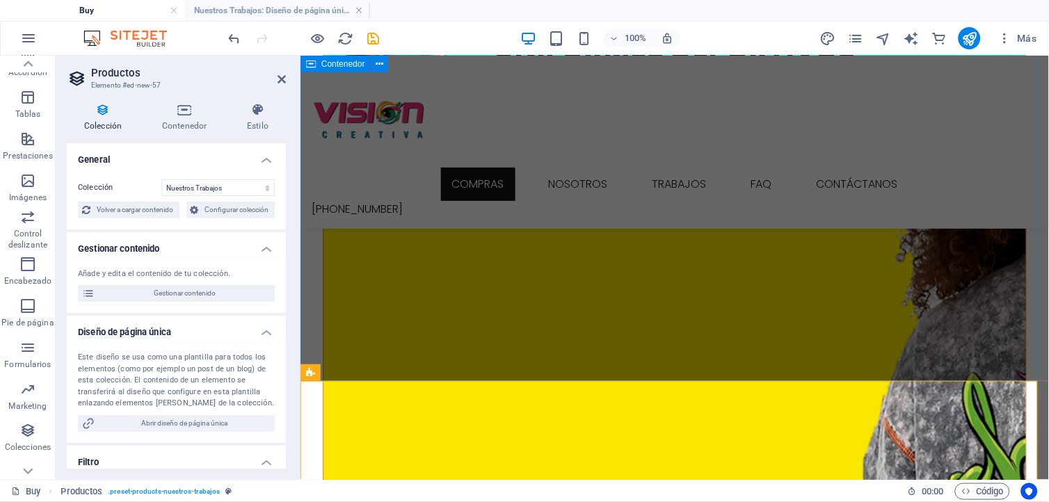
scroll to position [1532, 0]
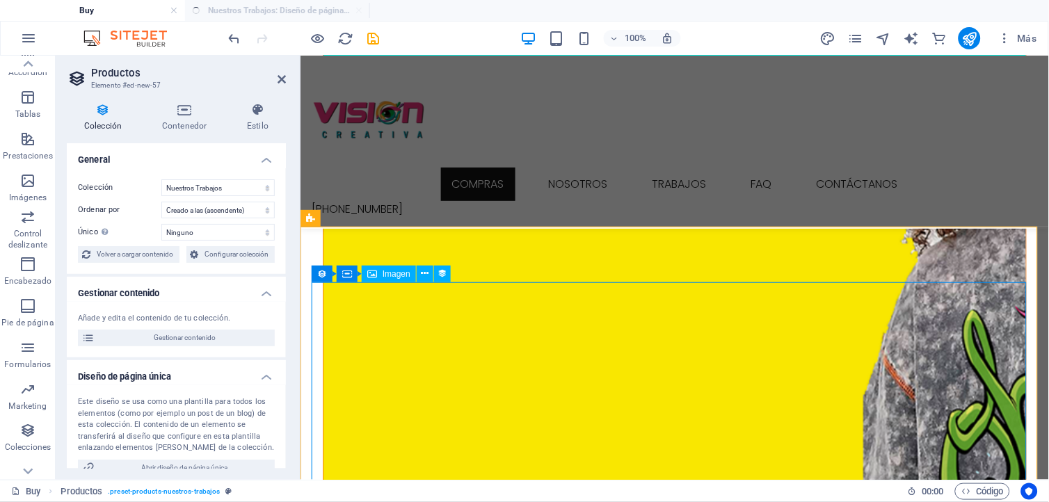
select select "createdAt_DESC"
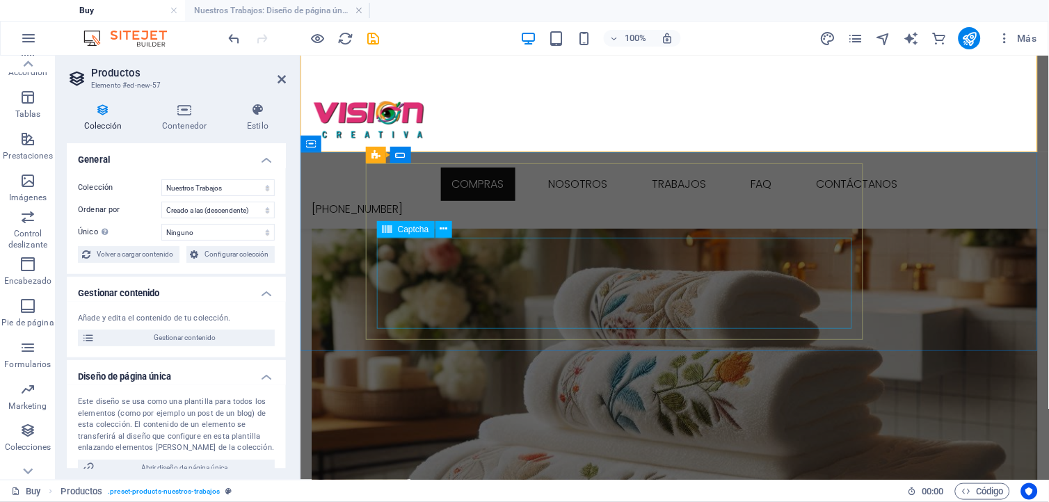
scroll to position [2536, 0]
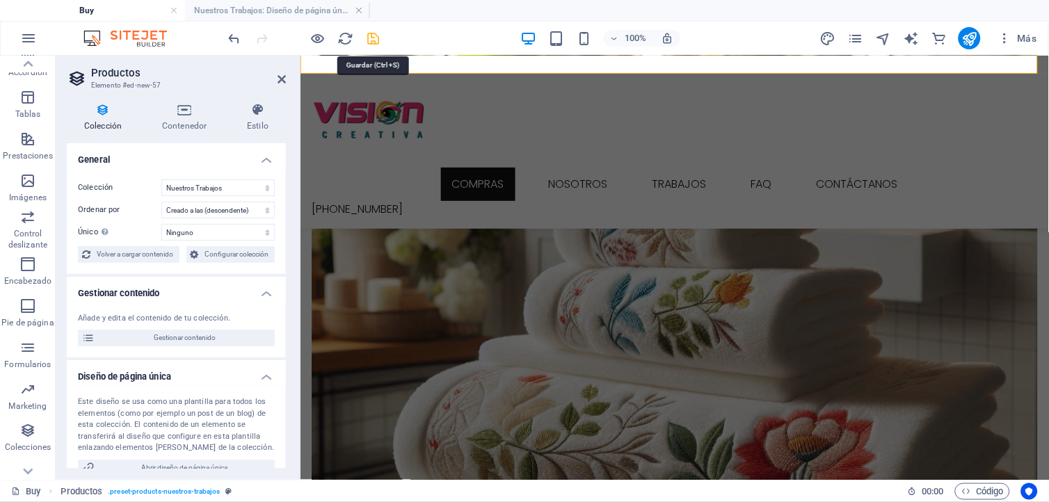
click at [369, 40] on icon "save" at bounding box center [374, 39] width 16 height 16
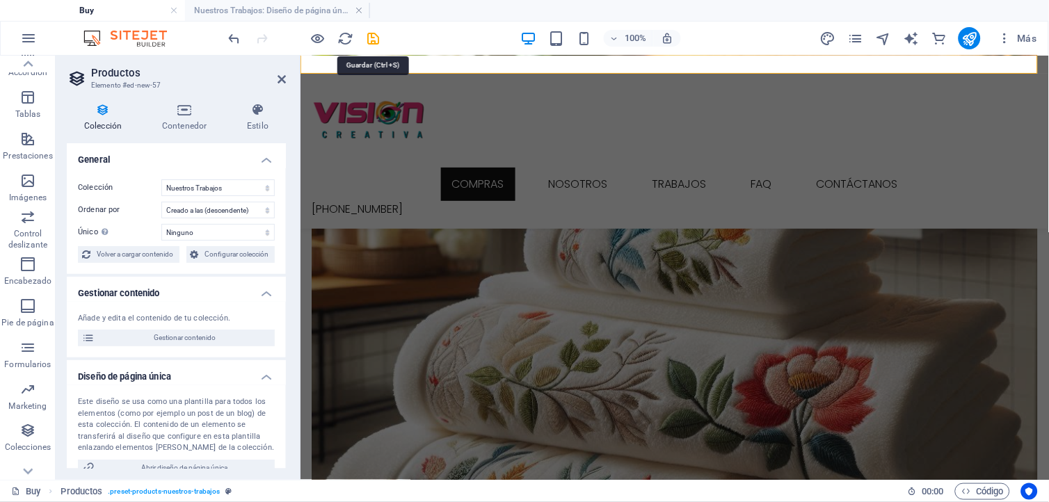
checkbox input "false"
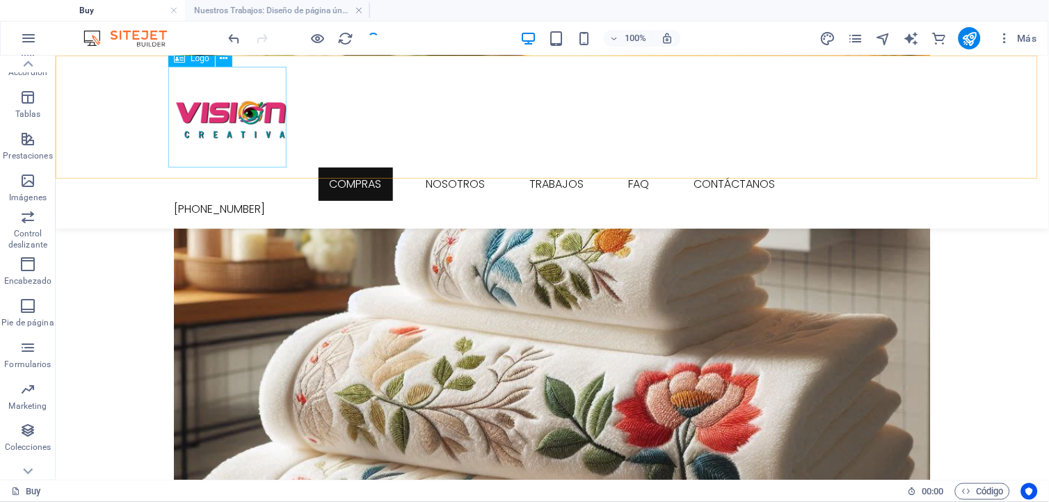
scroll to position [1917, 0]
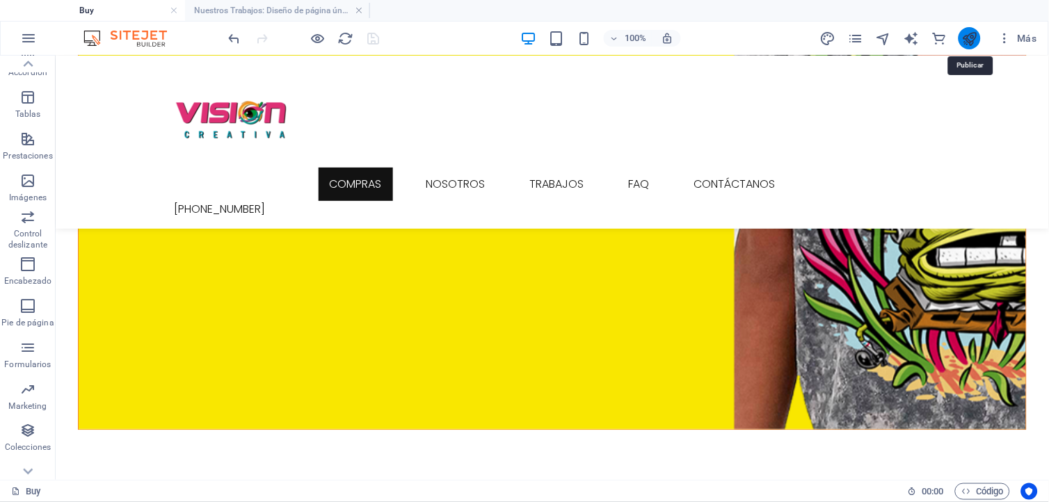
click at [969, 37] on icon "publish" at bounding box center [970, 39] width 16 height 16
